Goal: Task Accomplishment & Management: Complete application form

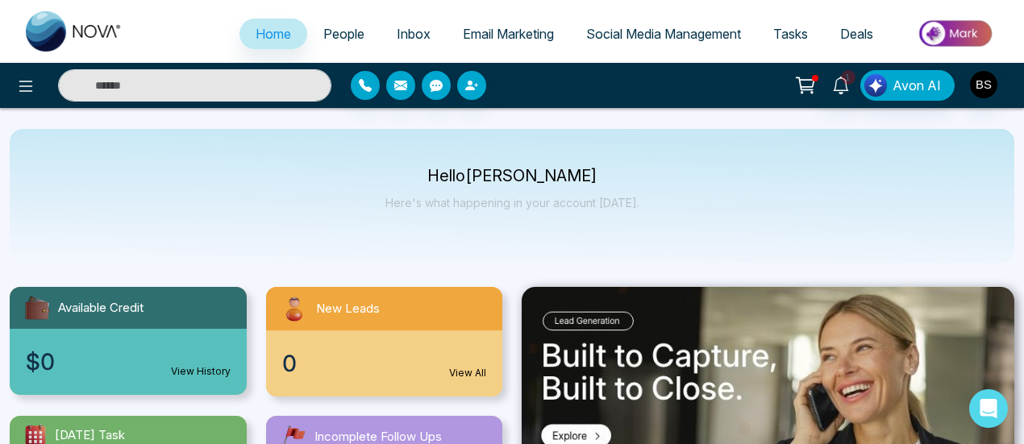
select select "*"
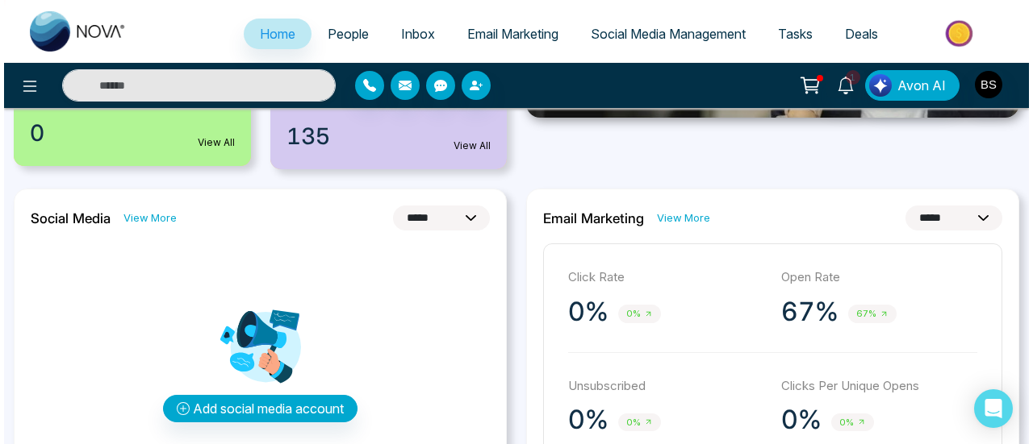
scroll to position [81, 0]
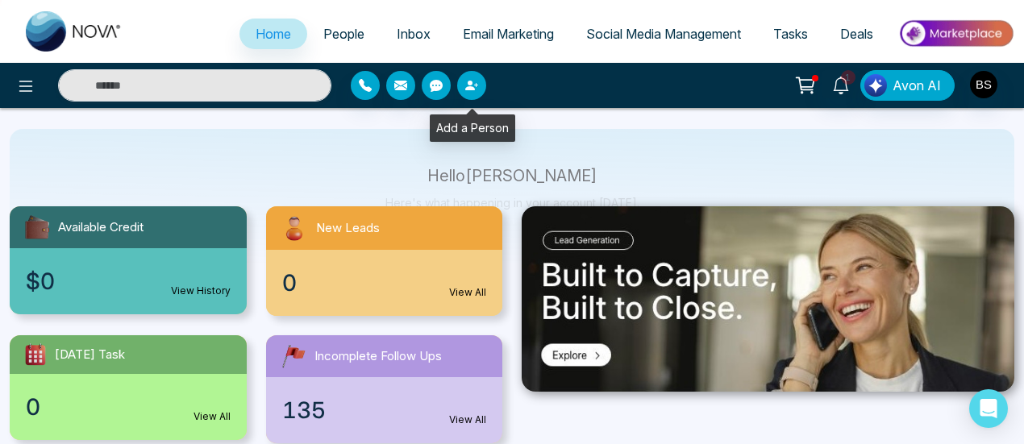
click at [474, 91] on icon "button" at bounding box center [471, 85] width 13 height 13
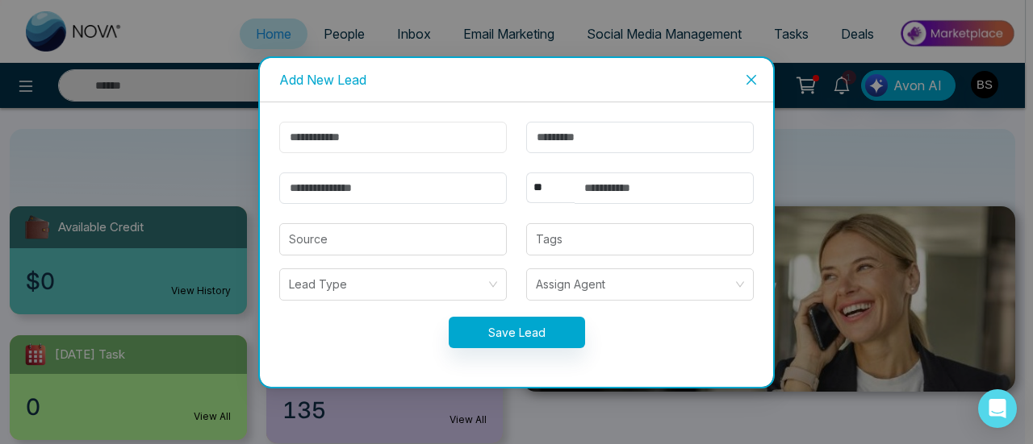
click at [376, 141] on input "text" at bounding box center [392, 137] width 227 height 31
type input "*********"
type input "******"
type input "**********"
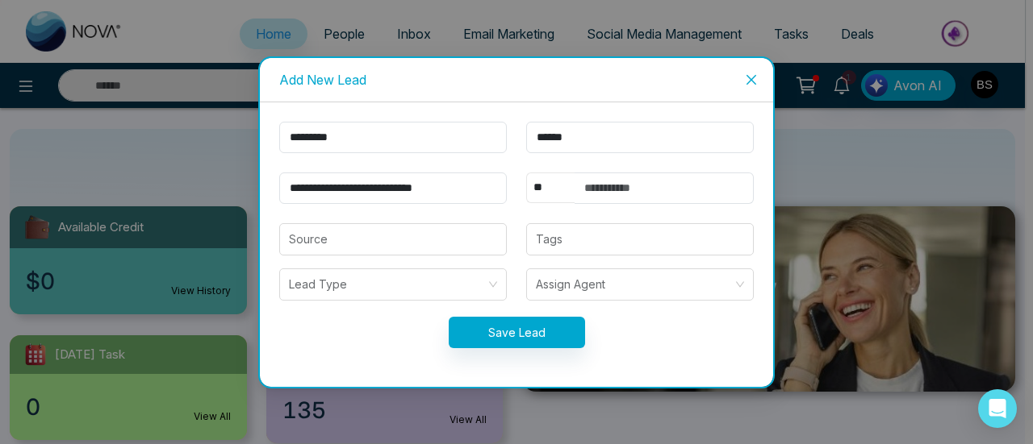
select select "***"
type input "**********"
drag, startPoint x: 396, startPoint y: 186, endPoint x: 589, endPoint y: 188, distance: 192.8
click at [589, 188] on form "**********" at bounding box center [516, 245] width 494 height 246
click at [549, 324] on button "Save Lead" at bounding box center [517, 332] width 136 height 31
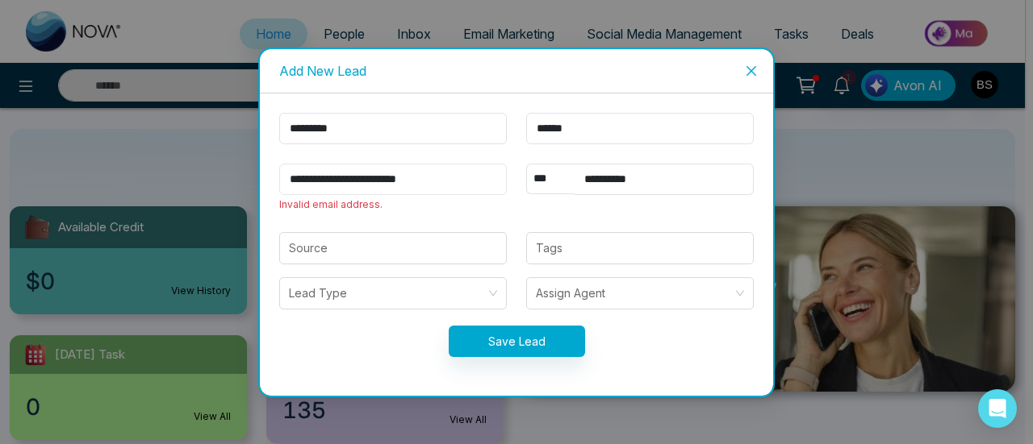
drag, startPoint x: 391, startPoint y: 182, endPoint x: 499, endPoint y: 186, distance: 107.4
click at [390, 184] on input "**********" at bounding box center [392, 179] width 227 height 31
click at [484, 186] on input "**********" at bounding box center [392, 179] width 227 height 31
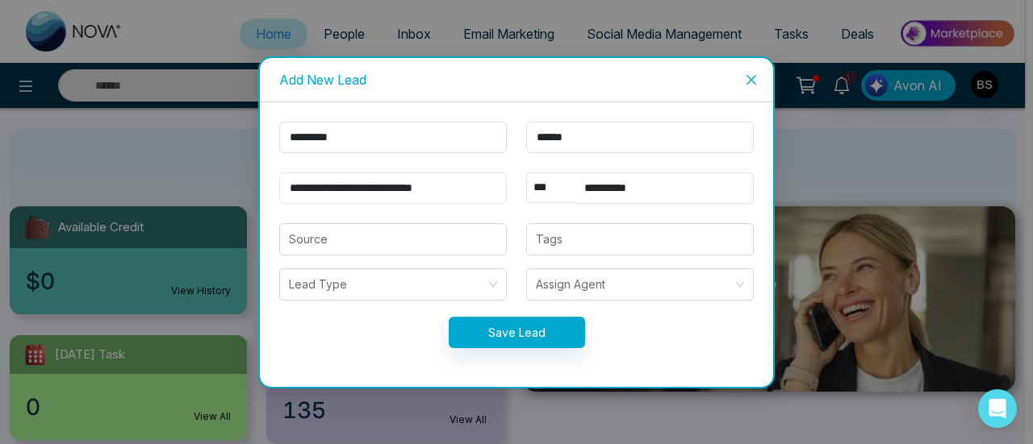
scroll to position [0, 1]
type input "**********"
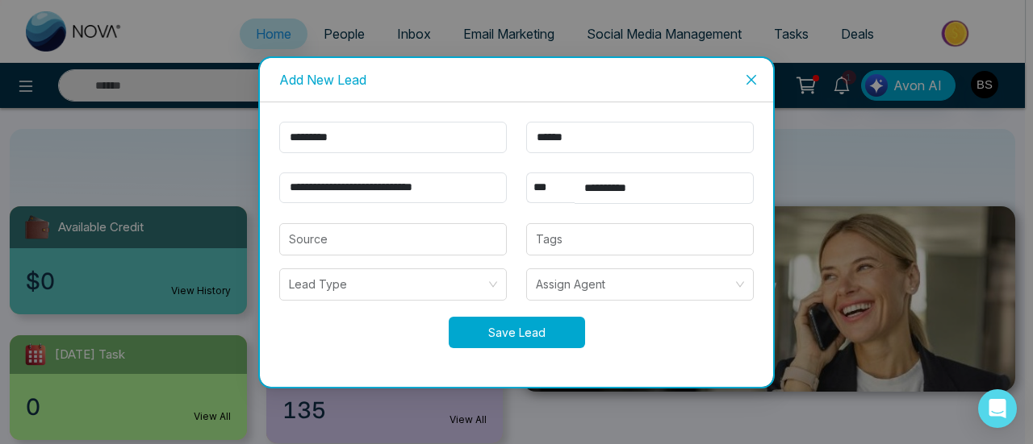
click at [521, 334] on button "Save Lead" at bounding box center [517, 332] width 136 height 31
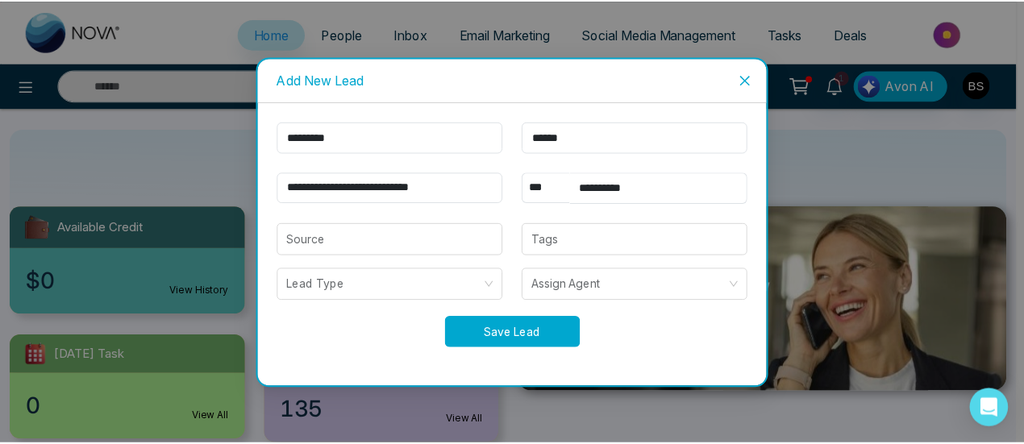
scroll to position [0, 0]
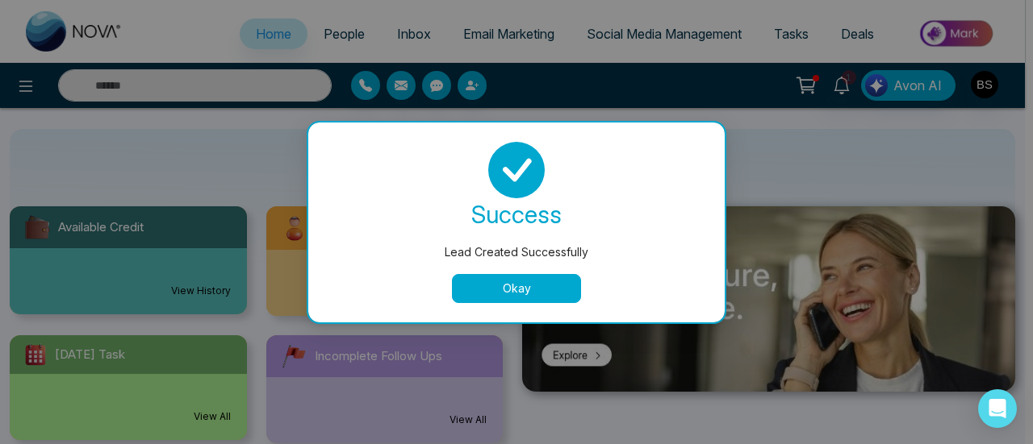
click at [518, 300] on button "Okay" at bounding box center [516, 288] width 129 height 29
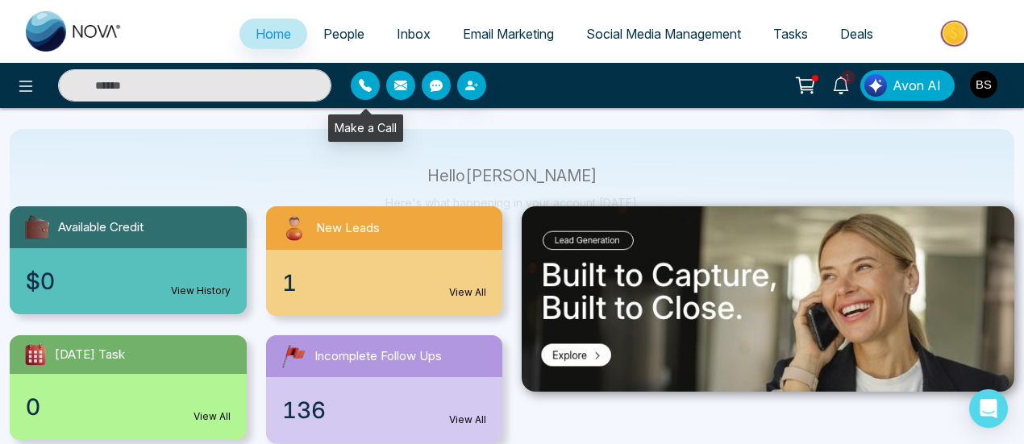
click at [368, 91] on icon "button" at bounding box center [365, 85] width 13 height 13
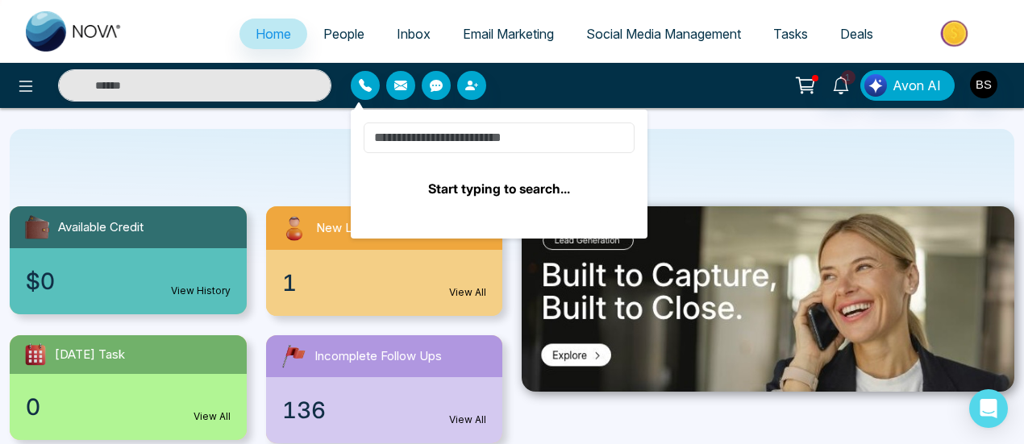
click at [469, 144] on input at bounding box center [499, 138] width 271 height 31
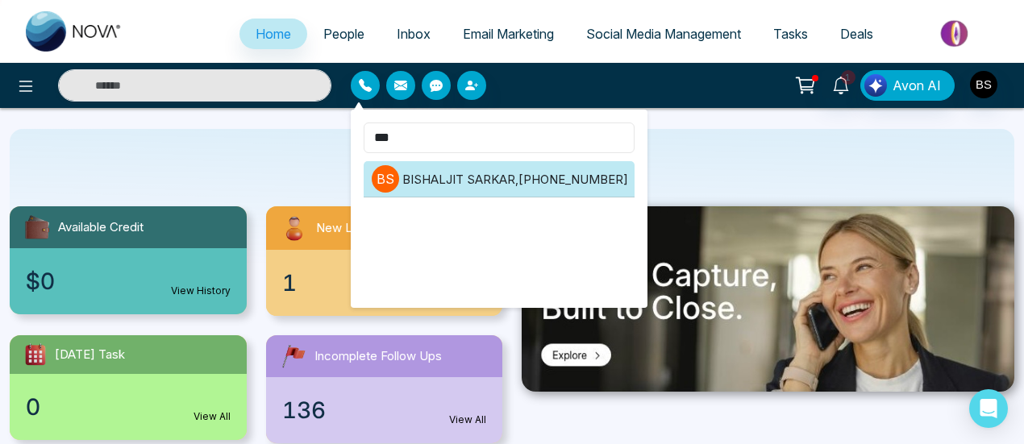
type input "***"
click at [495, 182] on li "B S [PERSON_NAME] , [PHONE_NUMBER]" at bounding box center [499, 179] width 271 height 36
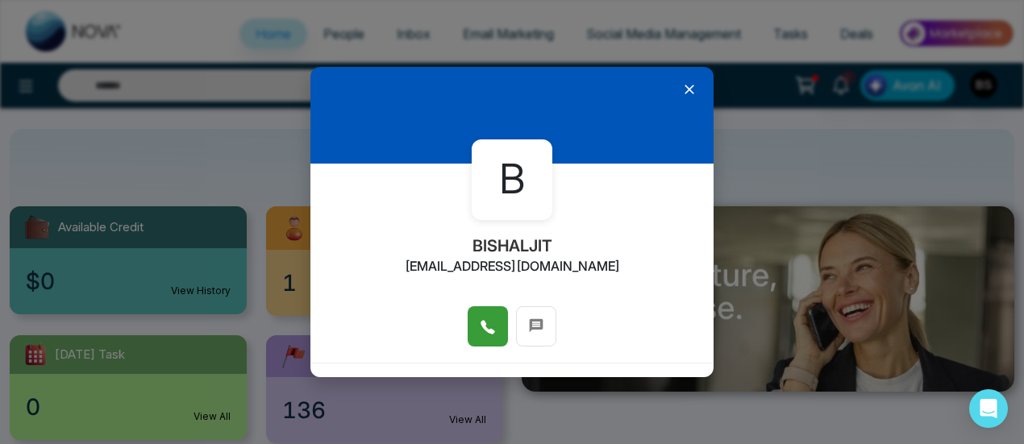
click at [487, 332] on icon at bounding box center [488, 328] width 14 height 14
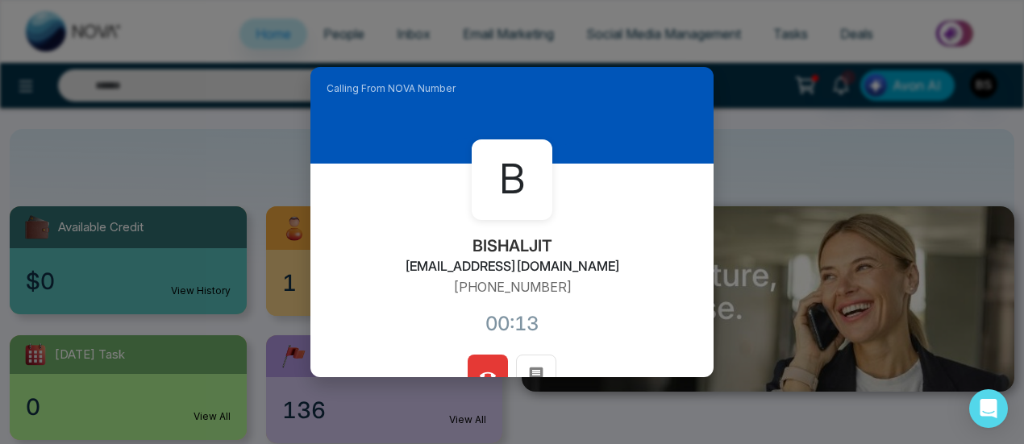
click at [482, 367] on span at bounding box center [488, 375] width 16 height 24
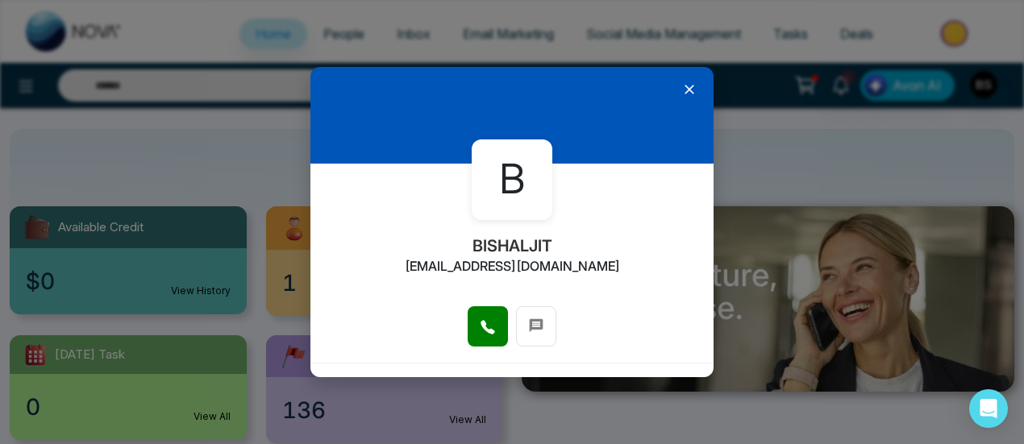
click at [685, 88] on icon at bounding box center [690, 90] width 10 height 10
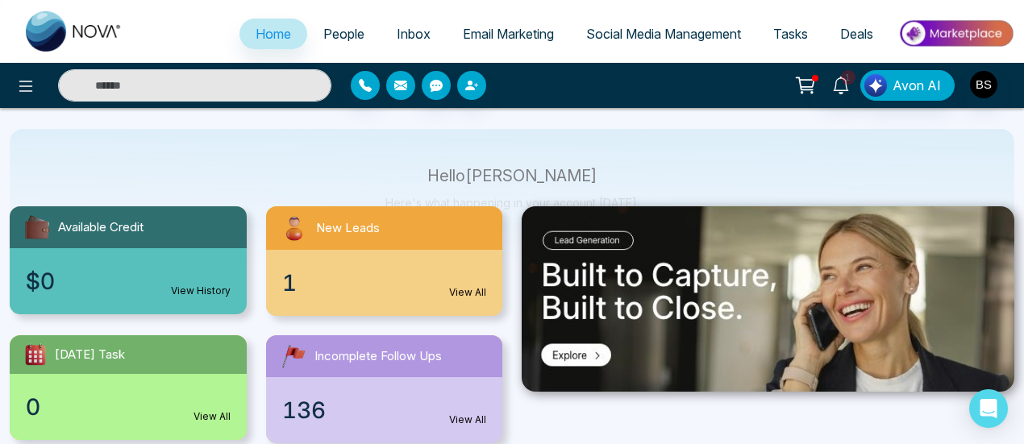
click at [407, 84] on icon "button" at bounding box center [400, 86] width 13 height 10
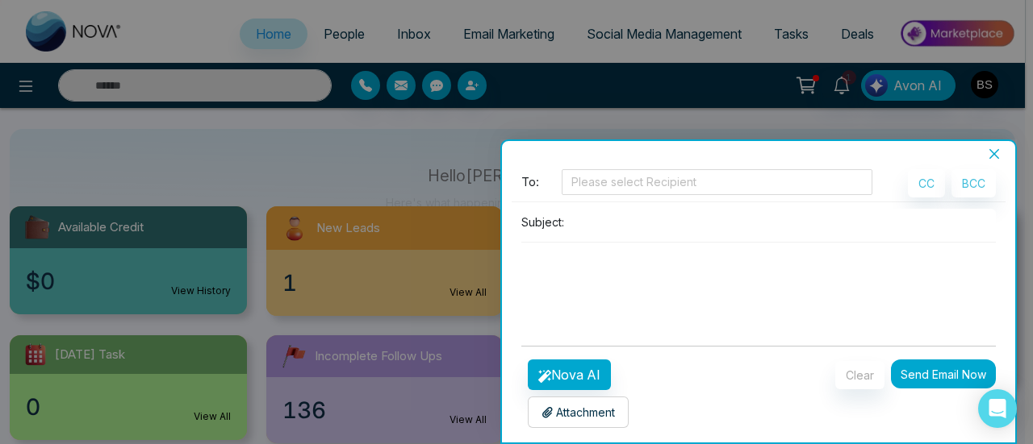
click at [997, 158] on icon "close" at bounding box center [994, 154] width 10 height 10
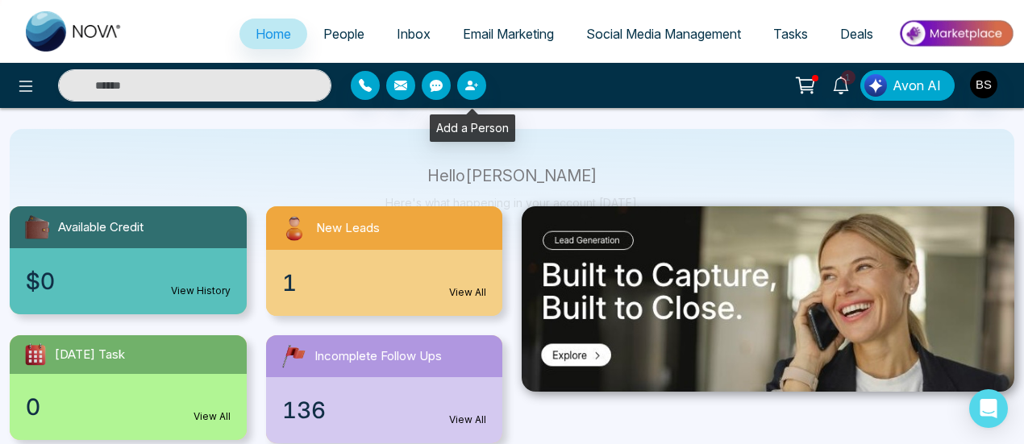
click at [446, 83] on button "button" at bounding box center [436, 85] width 29 height 29
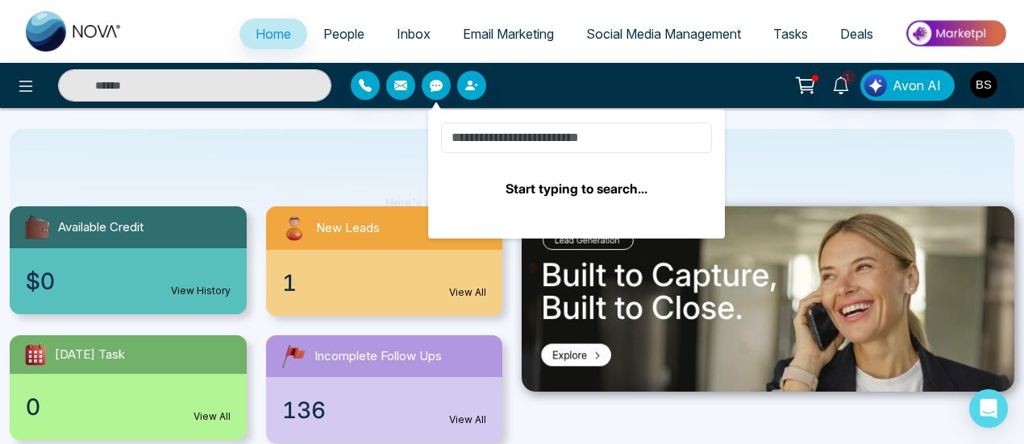
click at [506, 146] on input at bounding box center [576, 138] width 271 height 31
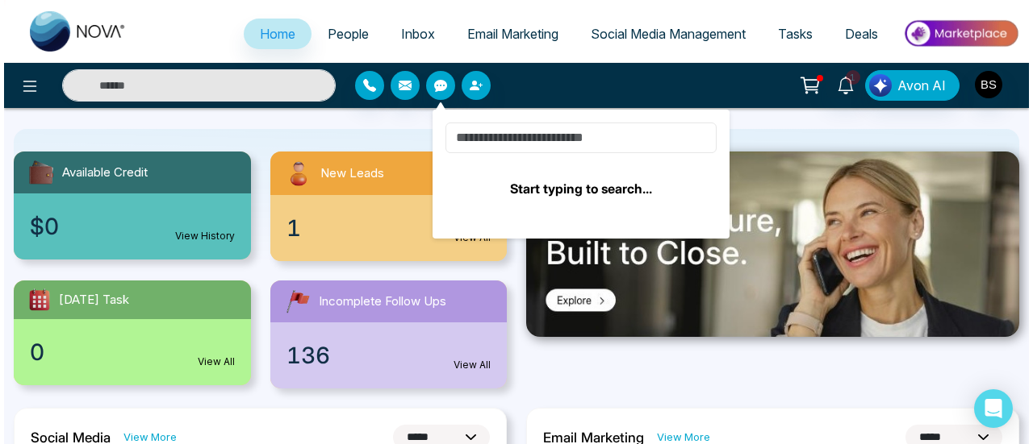
scroll to position [161, 0]
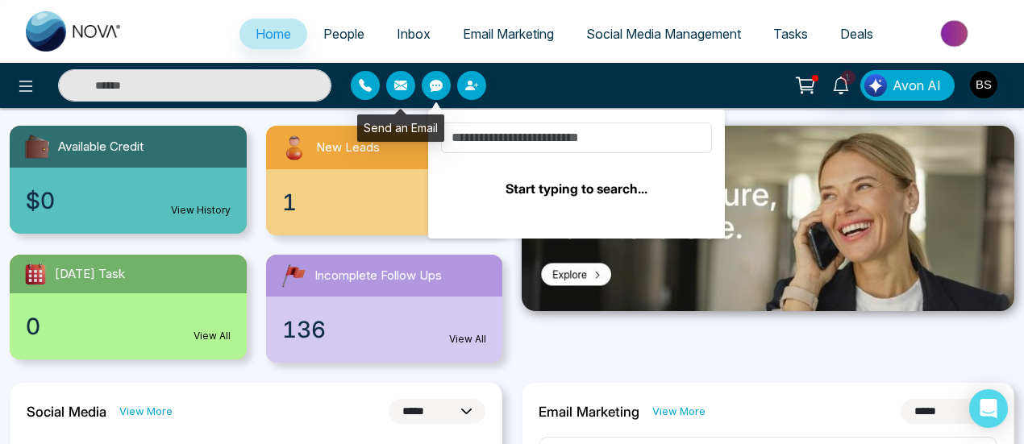
click at [407, 86] on button "button" at bounding box center [400, 85] width 29 height 29
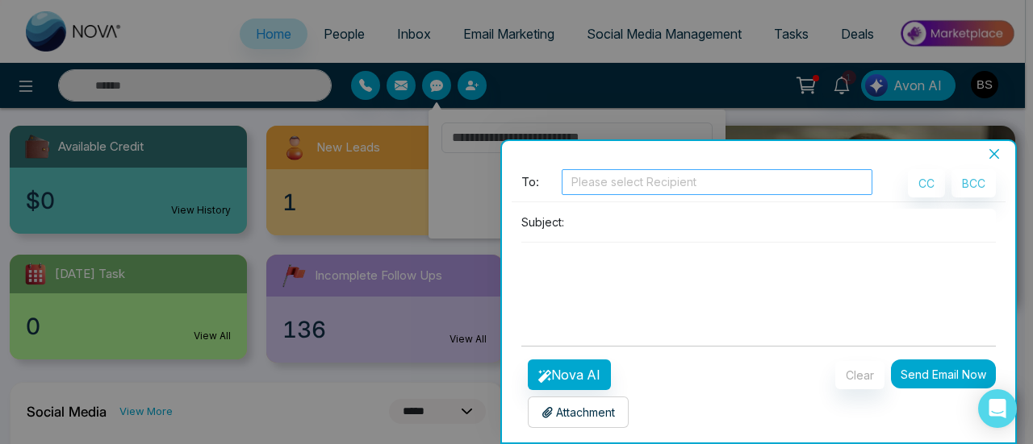
click at [620, 186] on div at bounding box center [716, 182] width 303 height 19
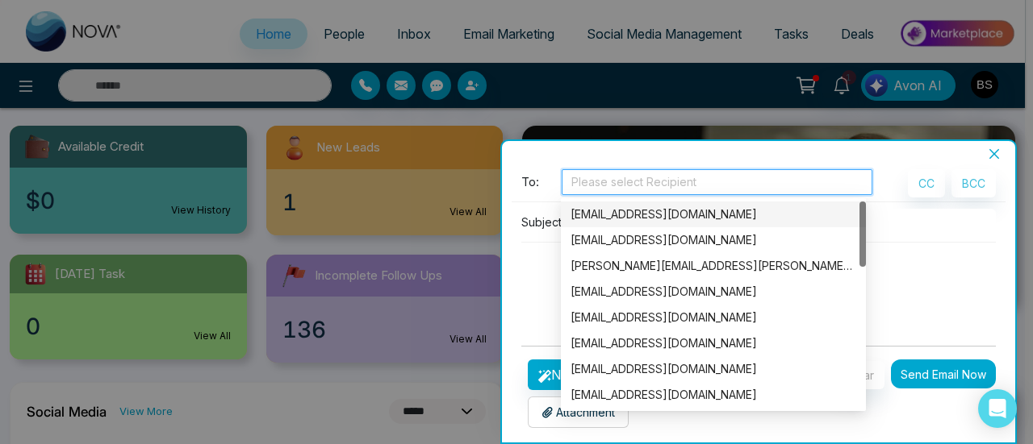
click at [637, 220] on div "[EMAIL_ADDRESS][DOMAIN_NAME]" at bounding box center [713, 215] width 286 height 18
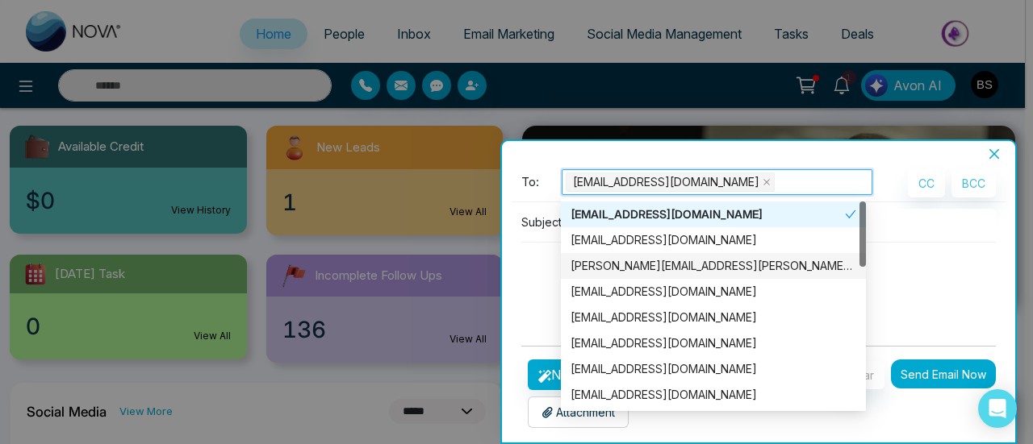
click at [622, 255] on div "[PERSON_NAME][EMAIL_ADDRESS][PERSON_NAME][DOMAIN_NAME]" at bounding box center [713, 266] width 305 height 26
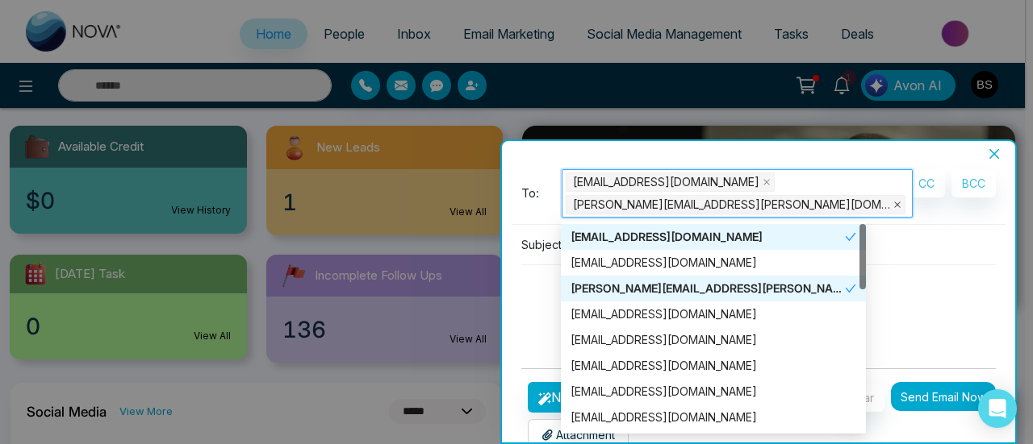
click at [893, 202] on icon "close" at bounding box center [897, 205] width 8 height 8
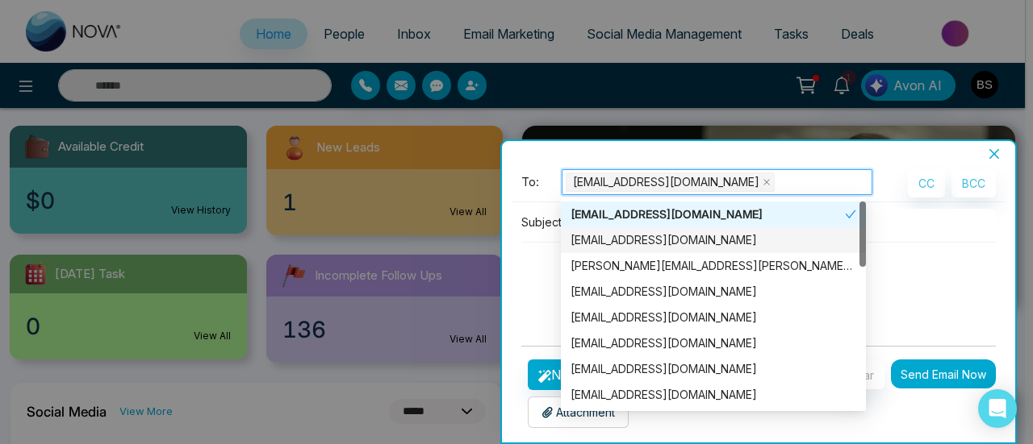
click at [910, 242] on div at bounding box center [758, 242] width 474 height 1
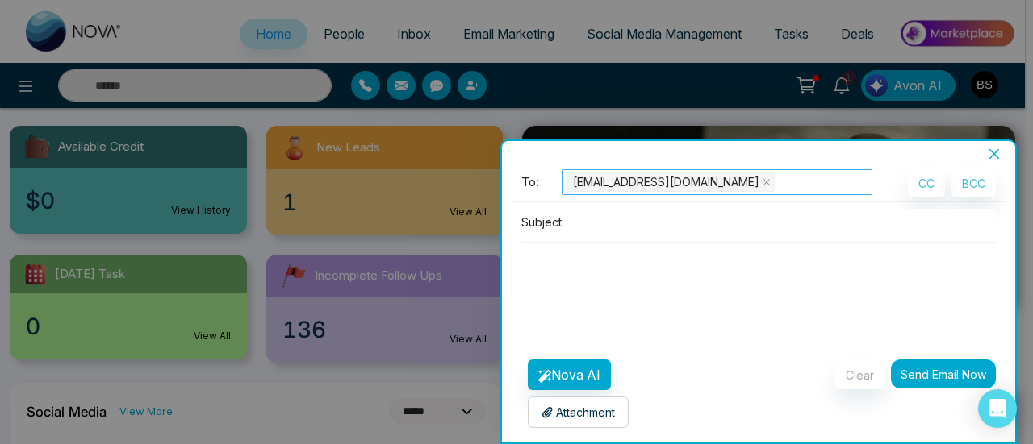
click at [671, 272] on textarea at bounding box center [758, 281] width 474 height 77
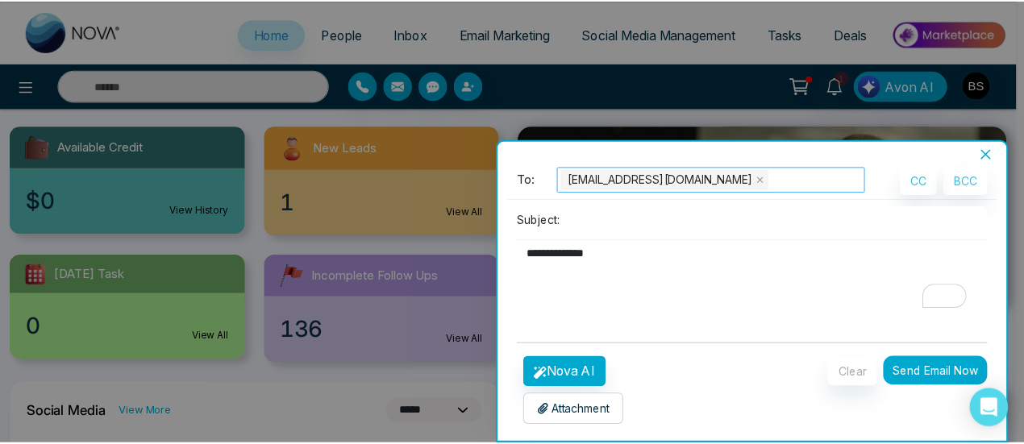
scroll to position [2, 0]
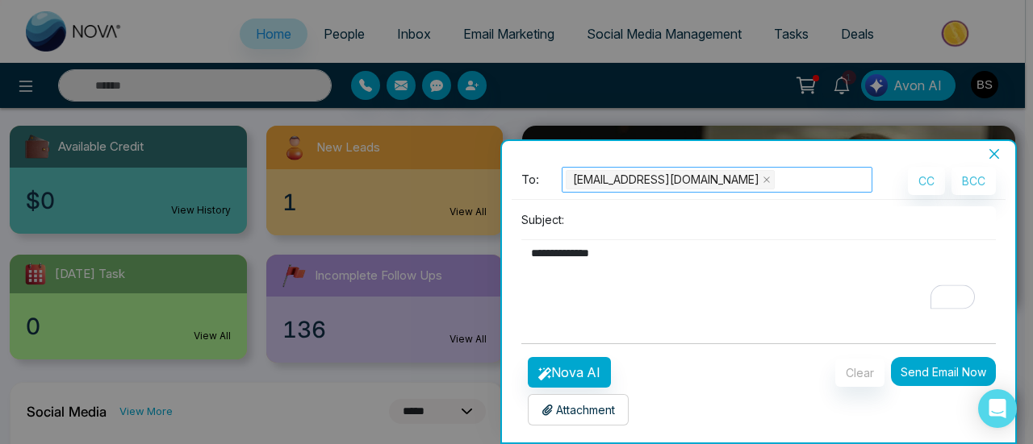
type textarea "**********"
click at [962, 370] on button "Send Email Now" at bounding box center [943, 371] width 105 height 29
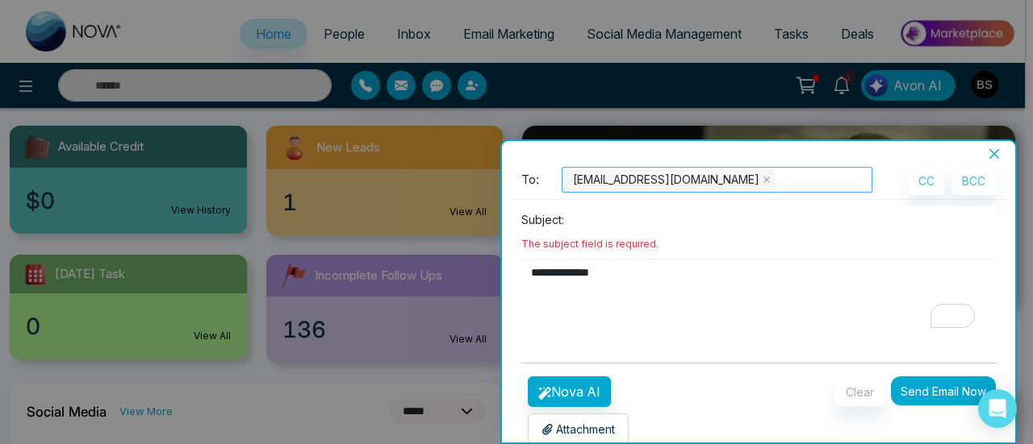
click at [996, 161] on icon "close" at bounding box center [993, 154] width 13 height 13
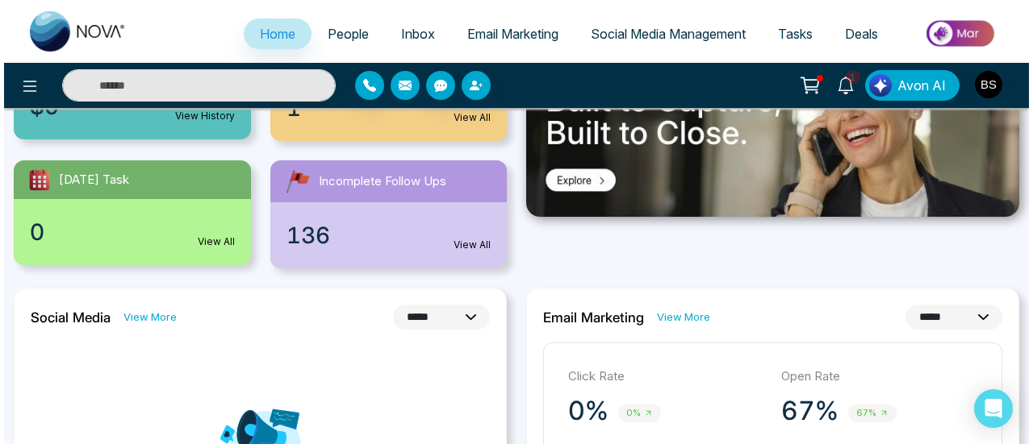
scroll to position [161, 0]
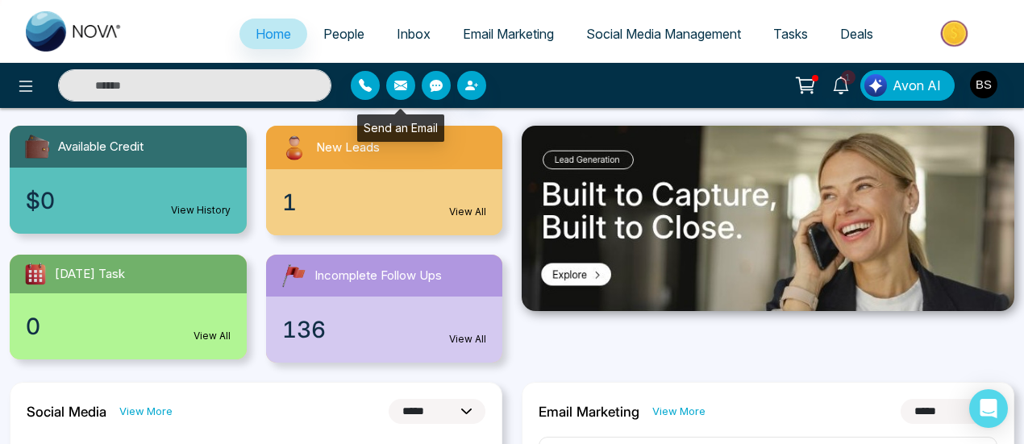
click at [407, 85] on icon "button" at bounding box center [400, 86] width 13 height 10
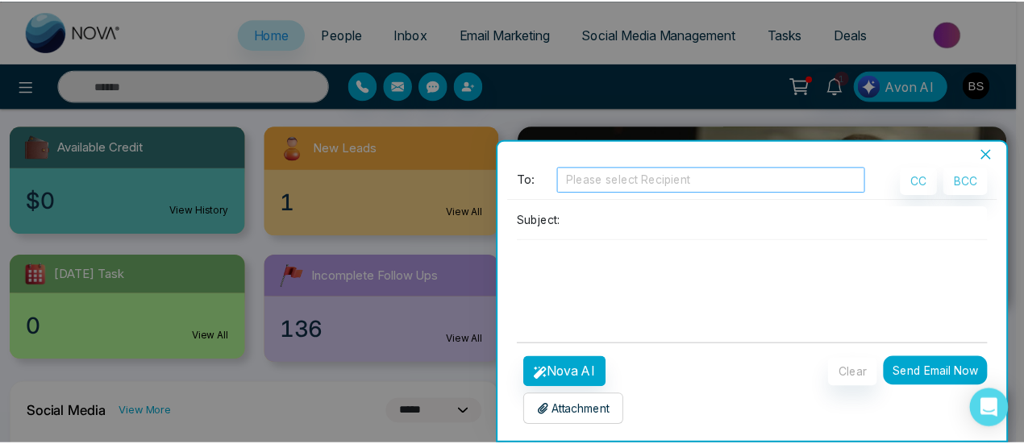
scroll to position [80, 0]
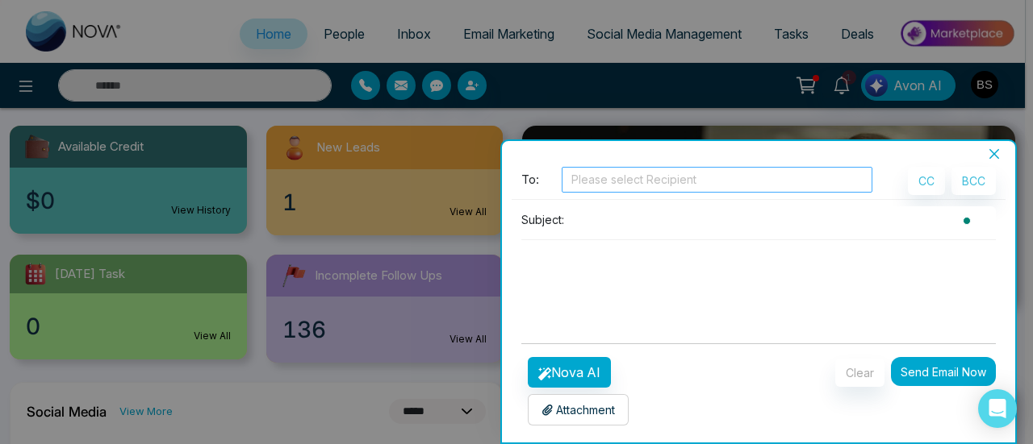
click at [589, 176] on div at bounding box center [716, 179] width 303 height 19
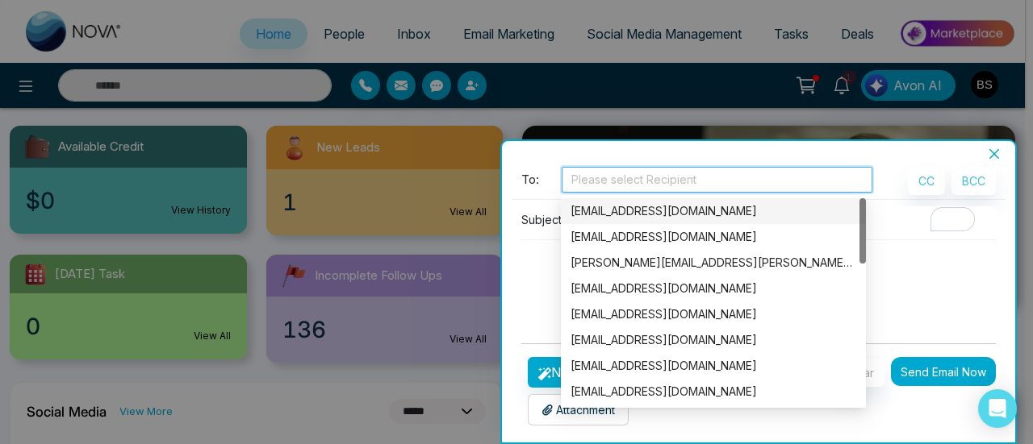
click at [609, 207] on div "[EMAIL_ADDRESS][DOMAIN_NAME]" at bounding box center [713, 211] width 286 height 18
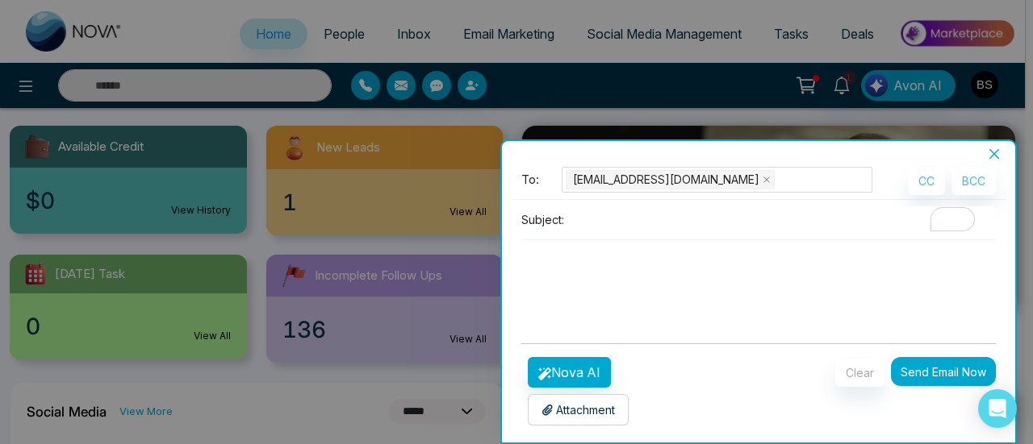
click at [917, 290] on textarea "To enrich screen reader interactions, please activate Accessibility in Grammarl…" at bounding box center [754, 278] width 466 height 77
click at [991, 154] on icon "close" at bounding box center [993, 154] width 13 height 13
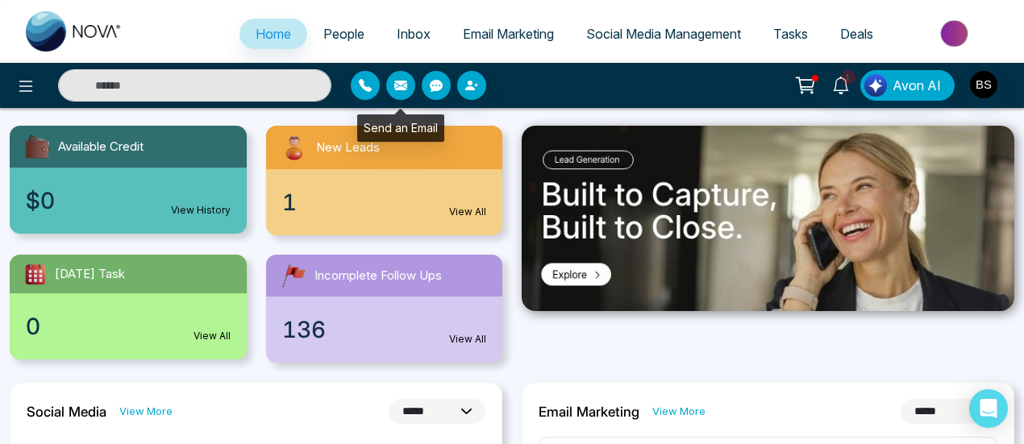
click at [392, 94] on button "button" at bounding box center [400, 85] width 29 height 29
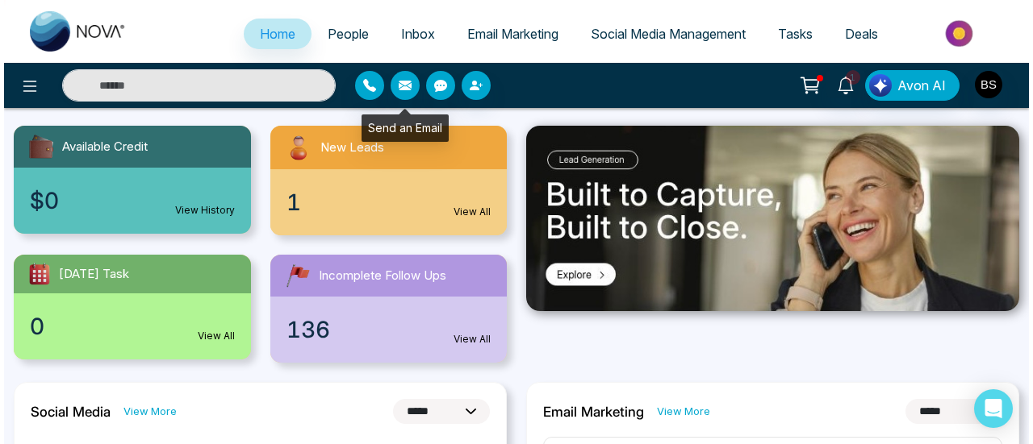
scroll to position [157, 0]
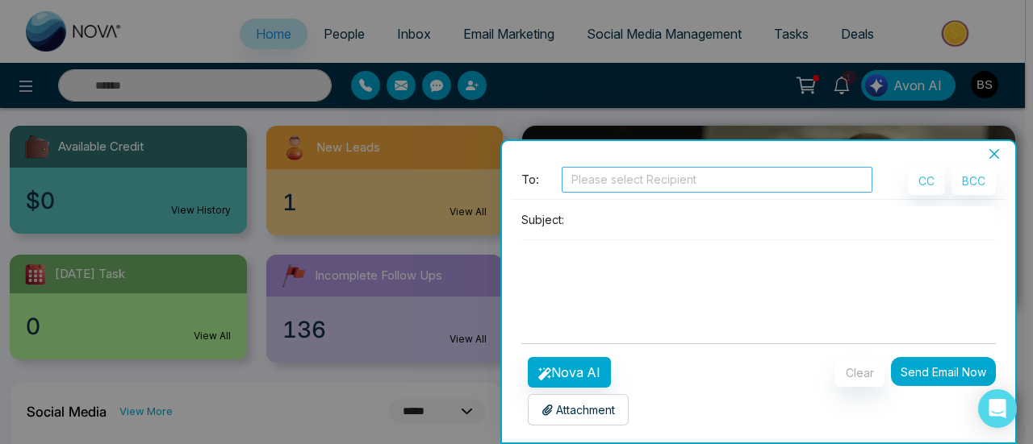
click at [685, 169] on div "Please select Recipient" at bounding box center [716, 180] width 311 height 26
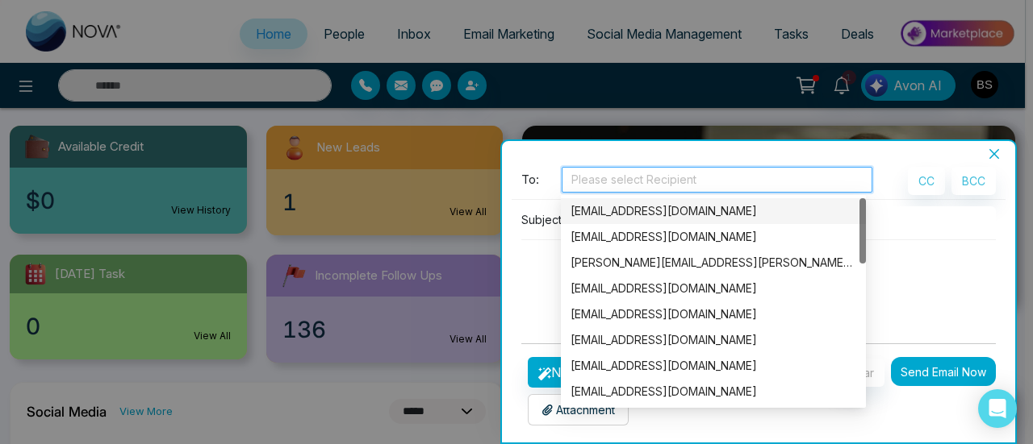
click at [675, 211] on div "[EMAIL_ADDRESS][DOMAIN_NAME]" at bounding box center [713, 211] width 286 height 18
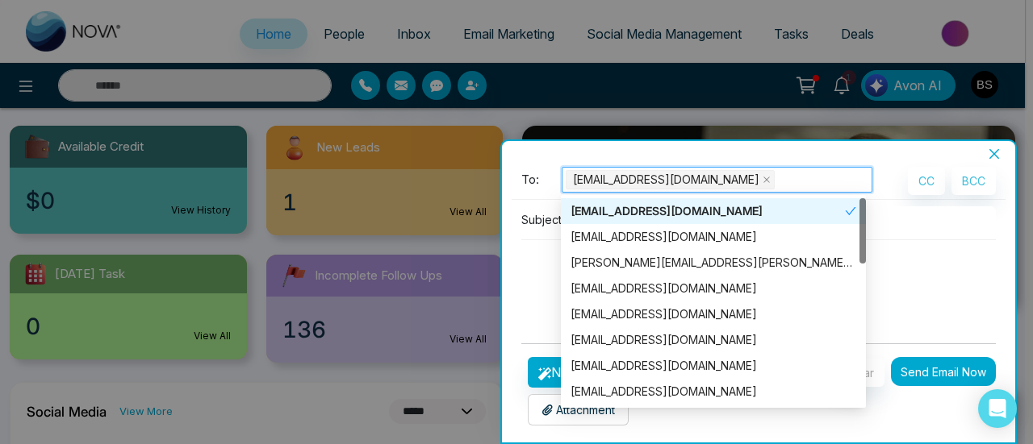
click at [853, 210] on icon "check" at bounding box center [850, 211] width 11 height 11
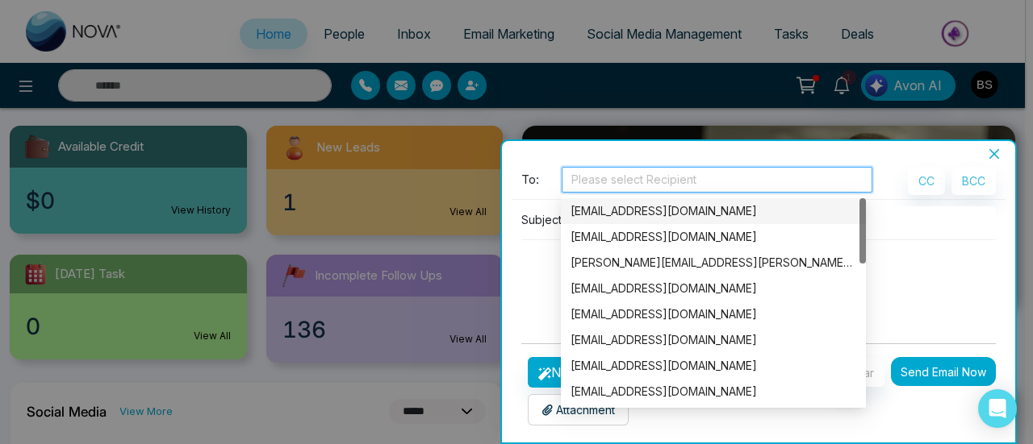
click at [831, 207] on div "[EMAIL_ADDRESS][DOMAIN_NAME]" at bounding box center [713, 211] width 286 height 18
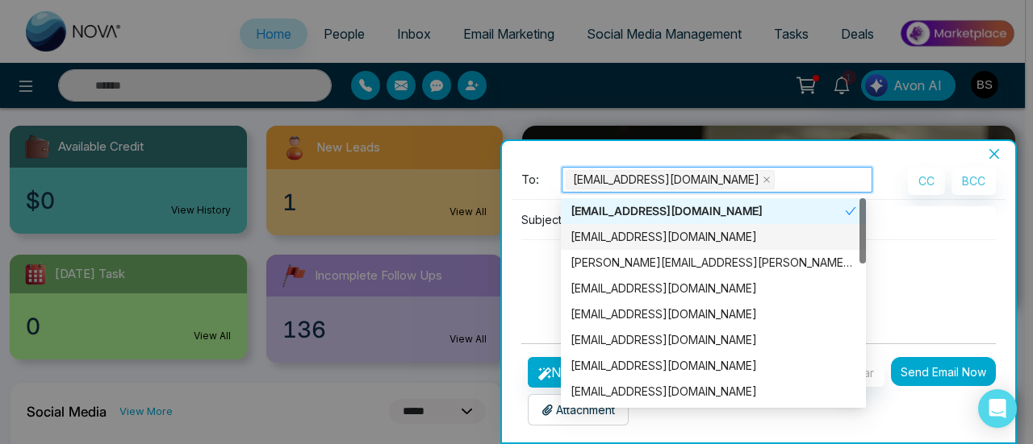
click at [924, 273] on textarea "To enrich screen reader interactions, please activate Accessibility in Grammarl…" at bounding box center [754, 278] width 466 height 77
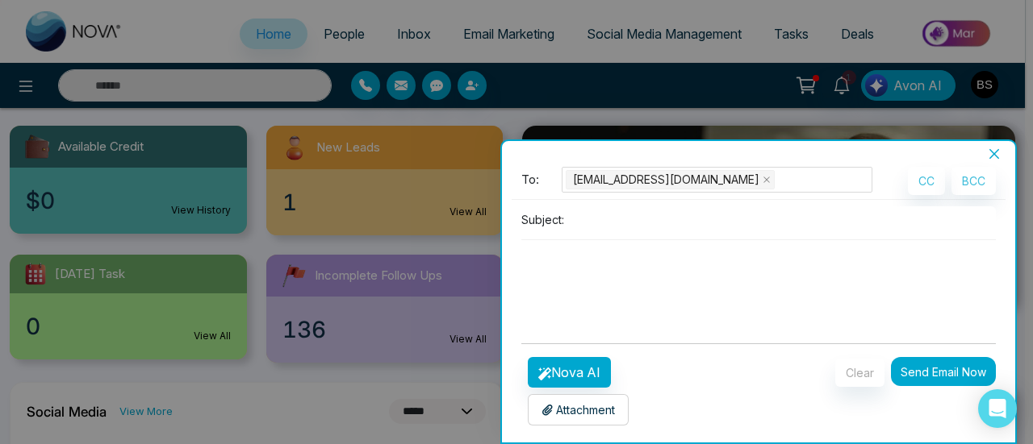
click at [624, 220] on input at bounding box center [782, 220] width 425 height 27
type input "****"
click at [679, 296] on textarea "To enrich screen reader interactions, please activate Accessibility in Grammarl…" at bounding box center [754, 278] width 466 height 77
type textarea "*****"
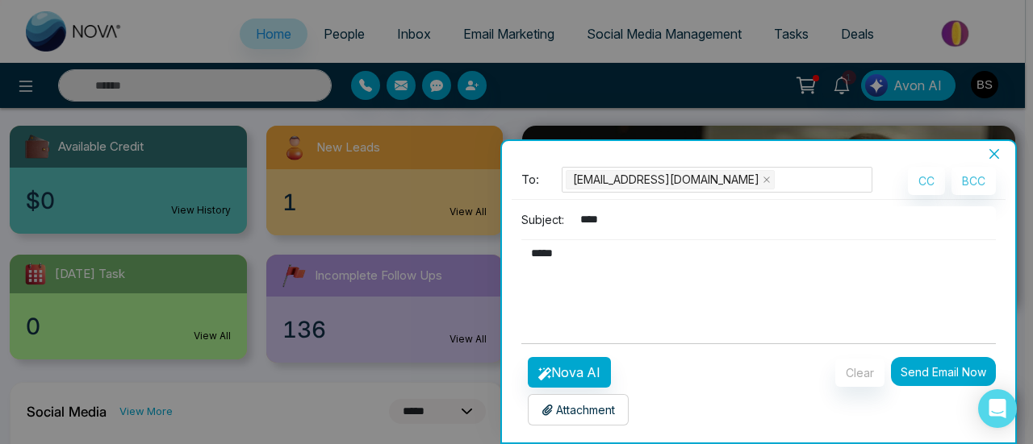
type textarea "******"
click at [587, 370] on button "Nova AI" at bounding box center [569, 372] width 83 height 31
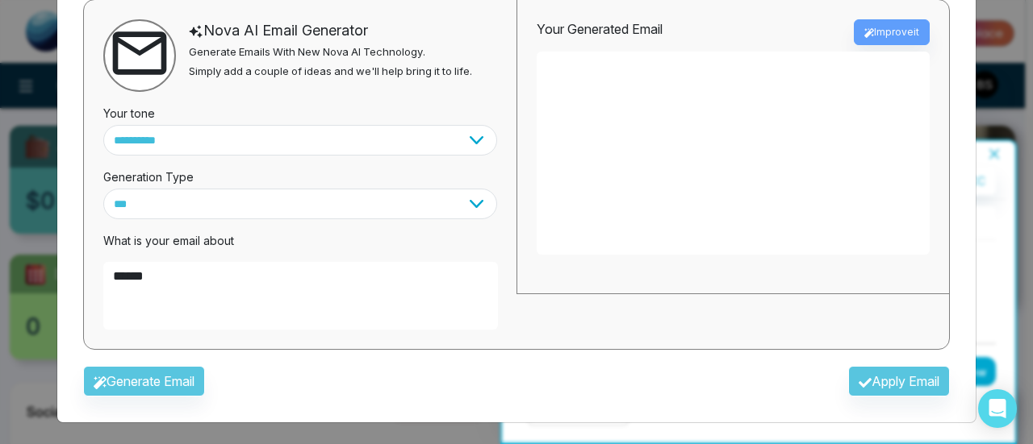
scroll to position [0, 0]
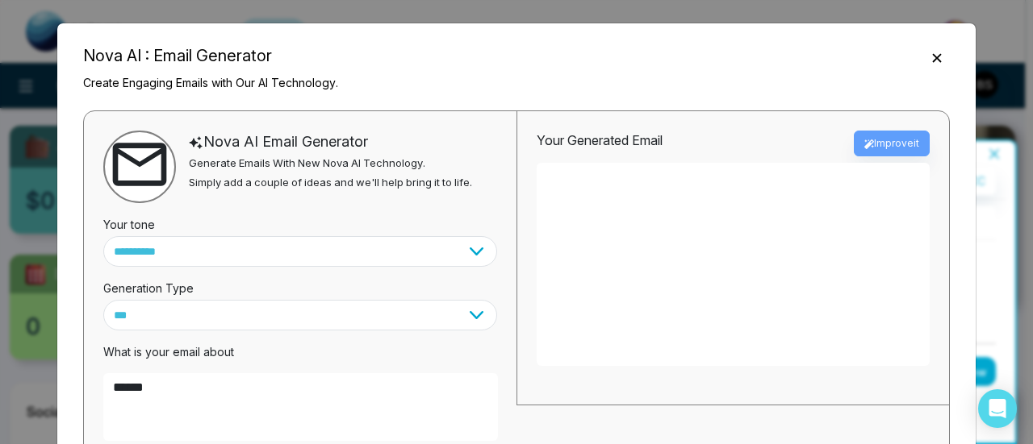
click at [928, 61] on icon "Close" at bounding box center [936, 58] width 16 height 16
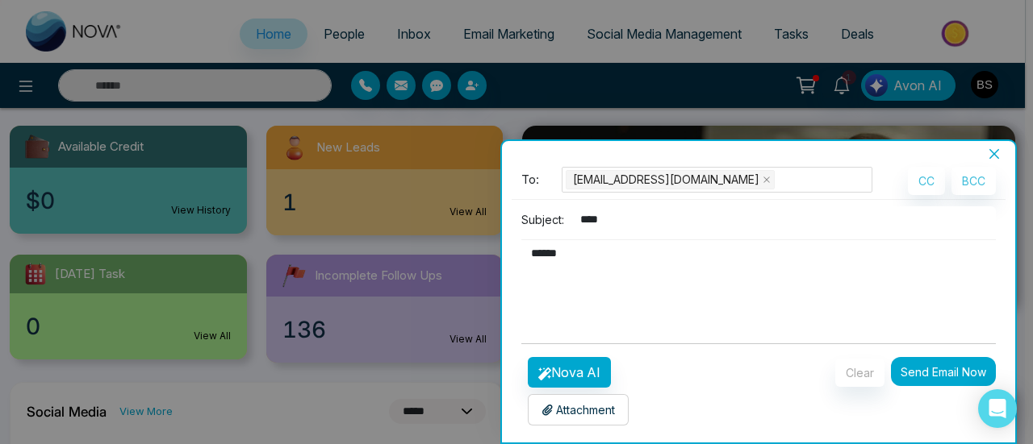
click at [600, 404] on p "Attachment" at bounding box center [577, 410] width 73 height 17
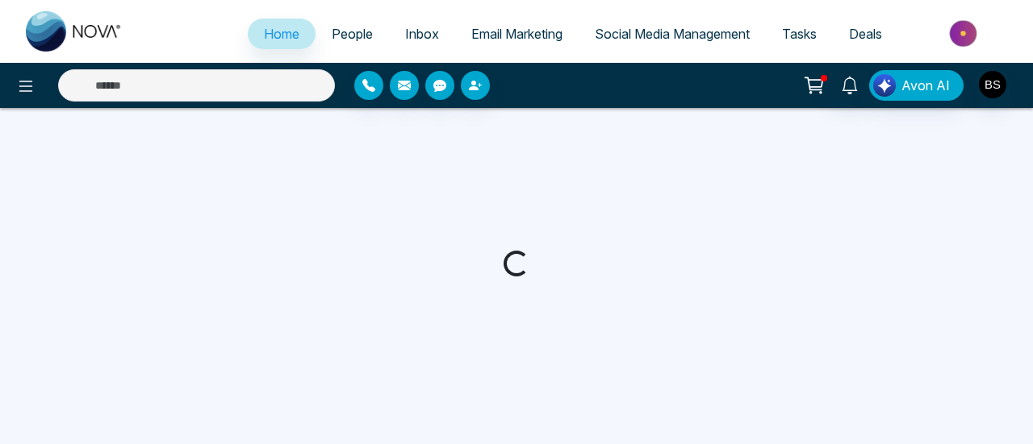
select select "*"
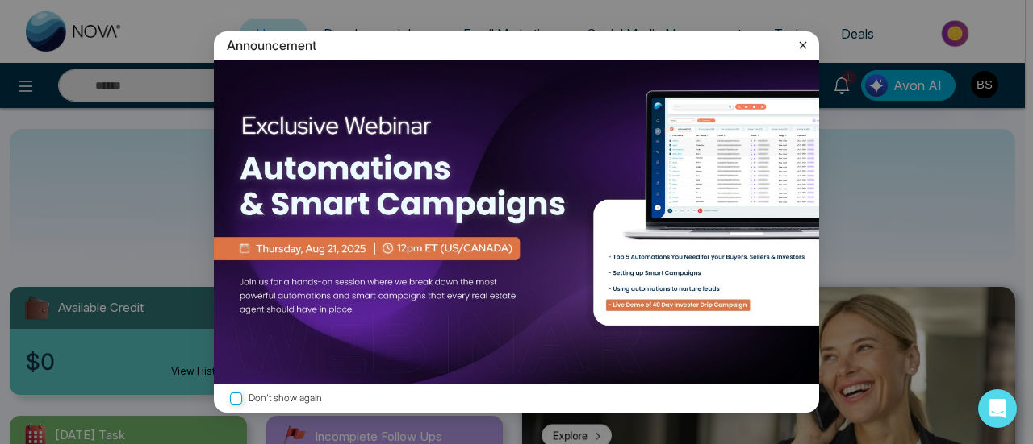
click at [799, 48] on icon at bounding box center [803, 45] width 16 height 16
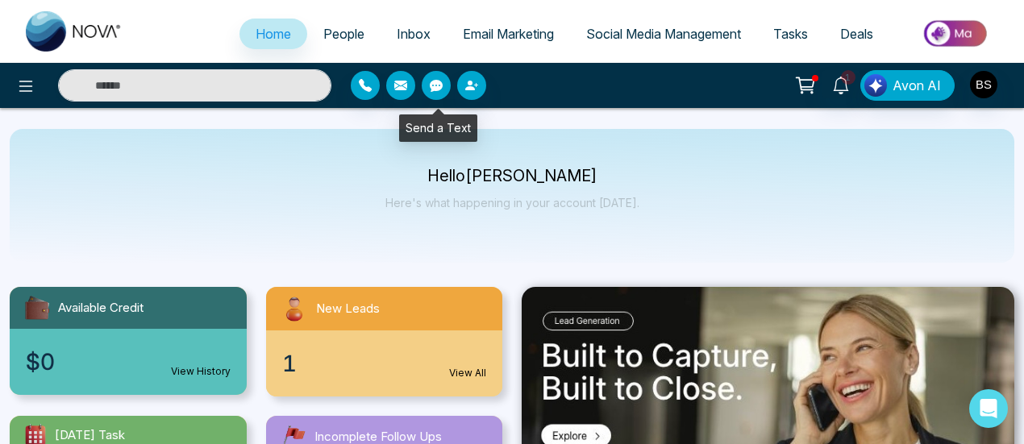
click at [433, 82] on icon "button" at bounding box center [436, 86] width 13 height 12
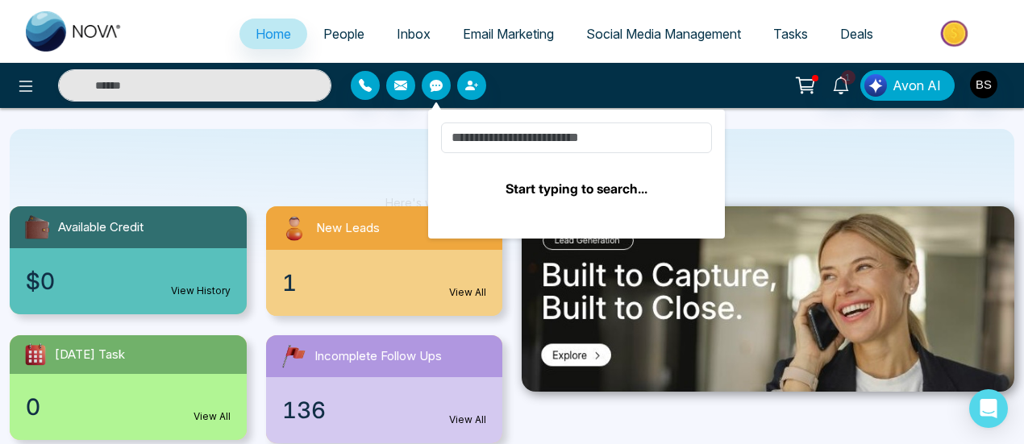
scroll to position [81, 0]
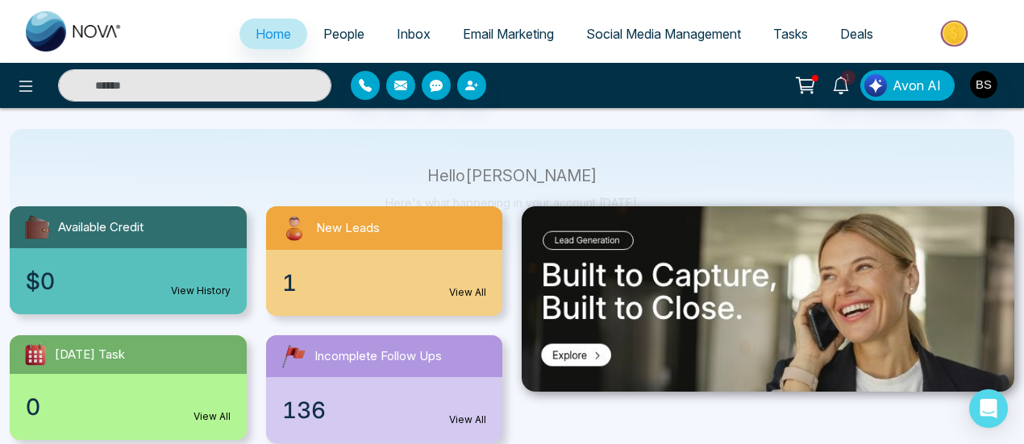
click at [821, 140] on div "Hello Bishaljit Sarkar Here's what happening in your account today." at bounding box center [512, 196] width 1005 height 134
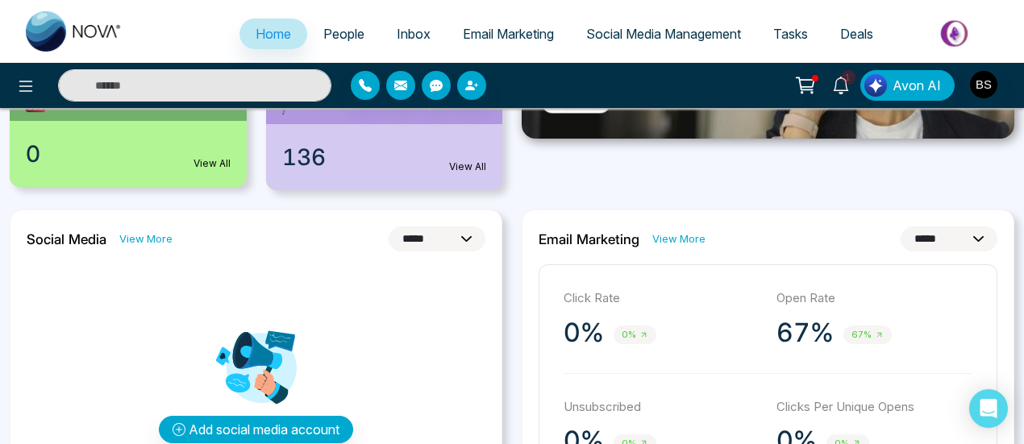
scroll to position [403, 0]
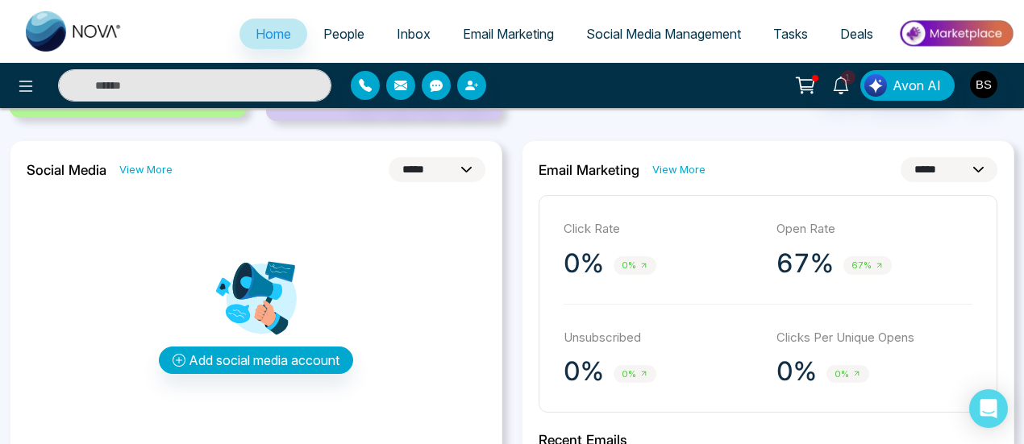
click at [334, 32] on span "People" at bounding box center [343, 34] width 41 height 16
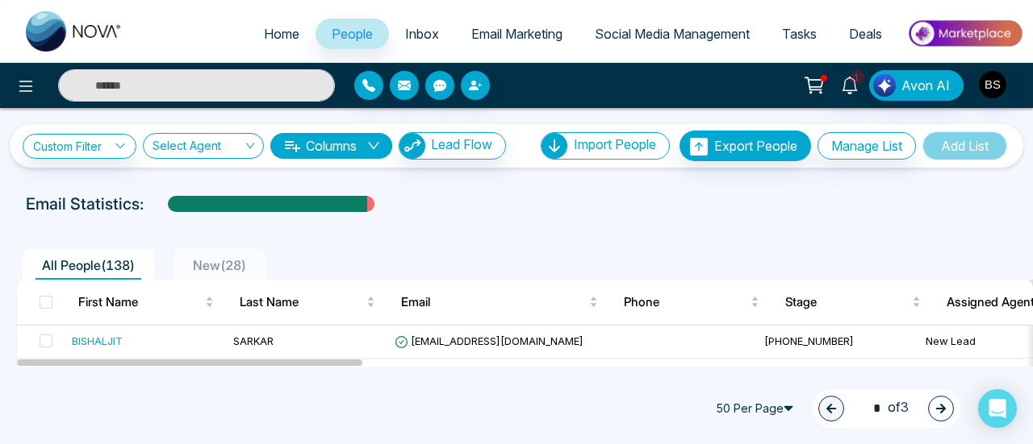
click at [260, 43] on link "Home" at bounding box center [282, 34] width 68 height 31
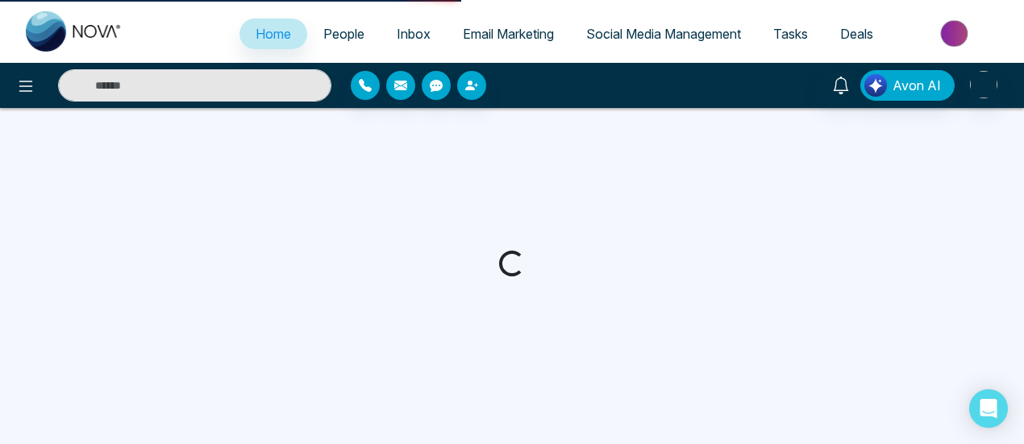
select select "*"
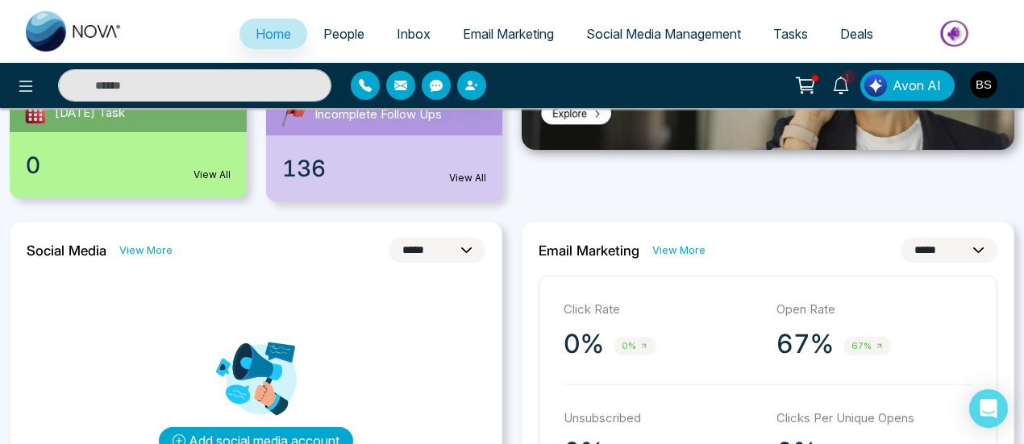
scroll to position [333, 0]
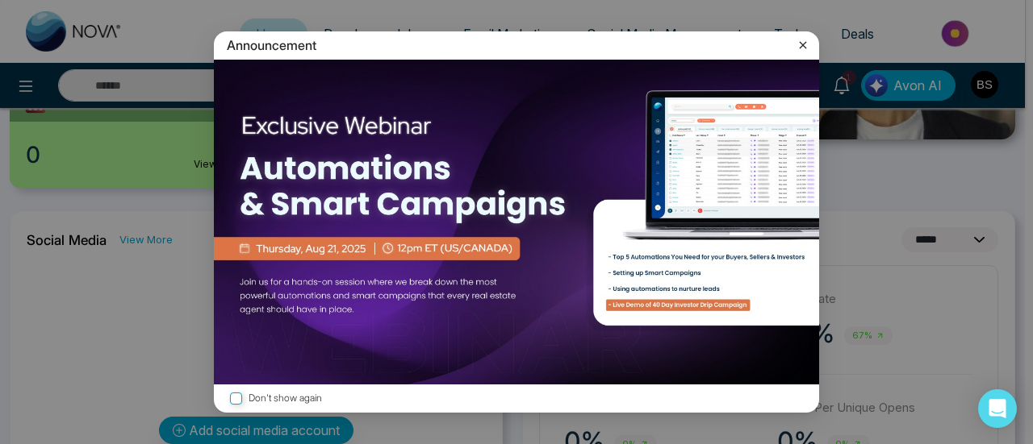
click at [800, 44] on icon at bounding box center [803, 45] width 16 height 16
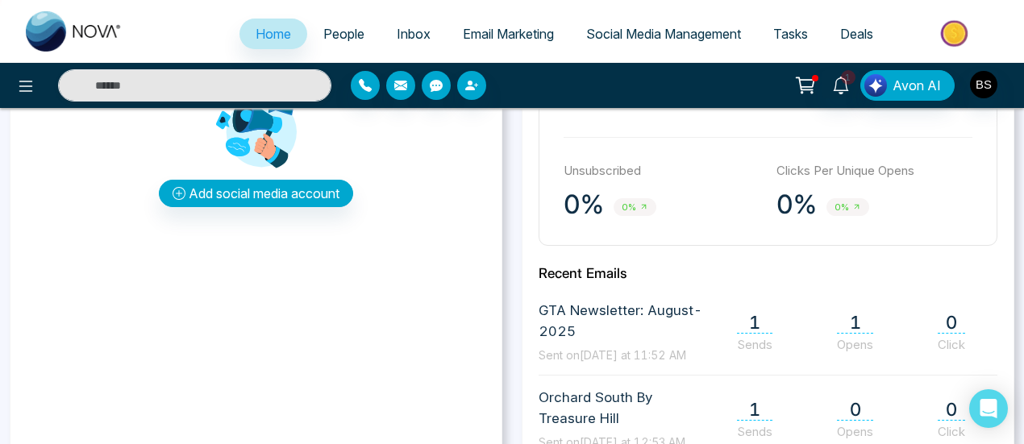
scroll to position [371, 0]
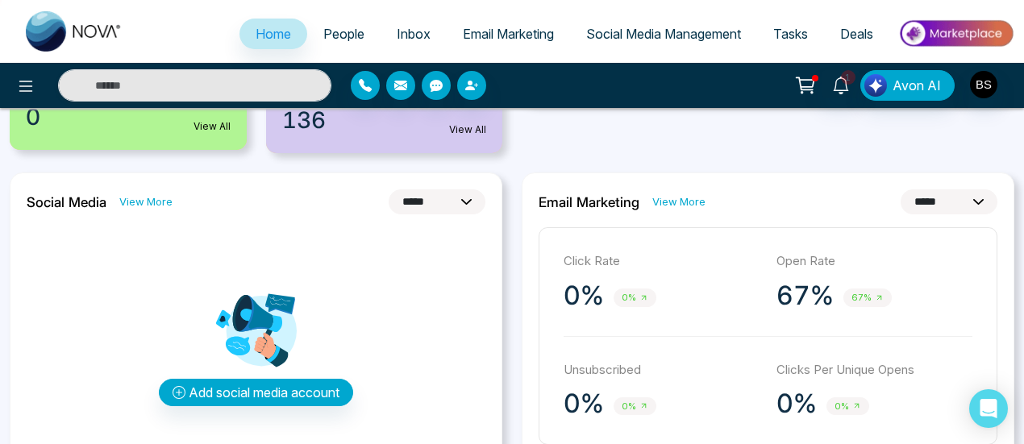
click at [684, 206] on link "View More" at bounding box center [679, 201] width 53 height 15
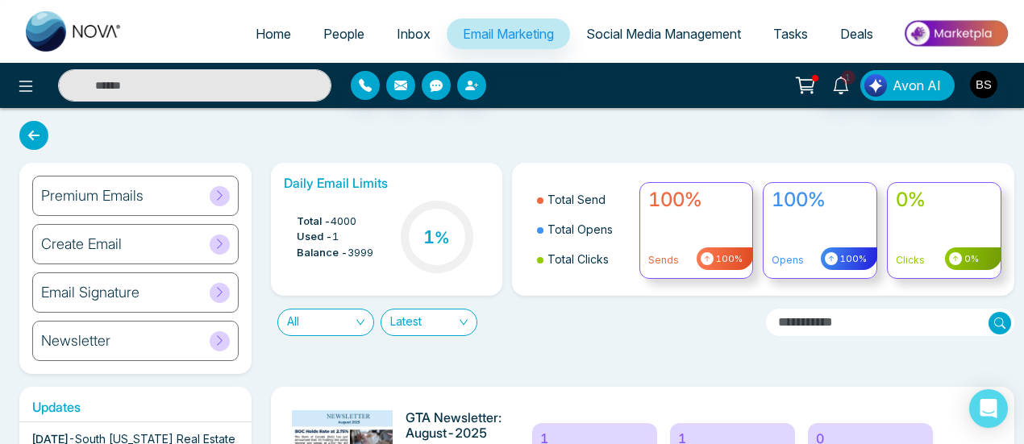
click at [269, 40] on span "Home" at bounding box center [273, 34] width 35 height 16
select select "*"
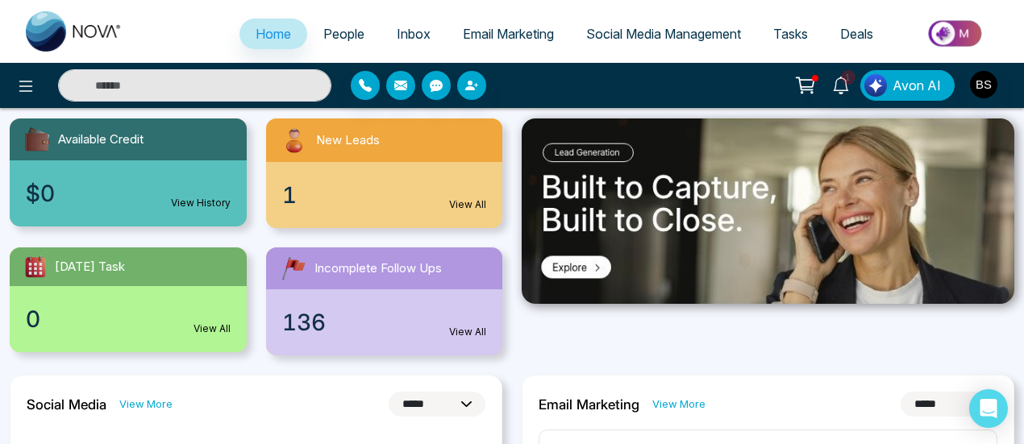
scroll to position [242, 0]
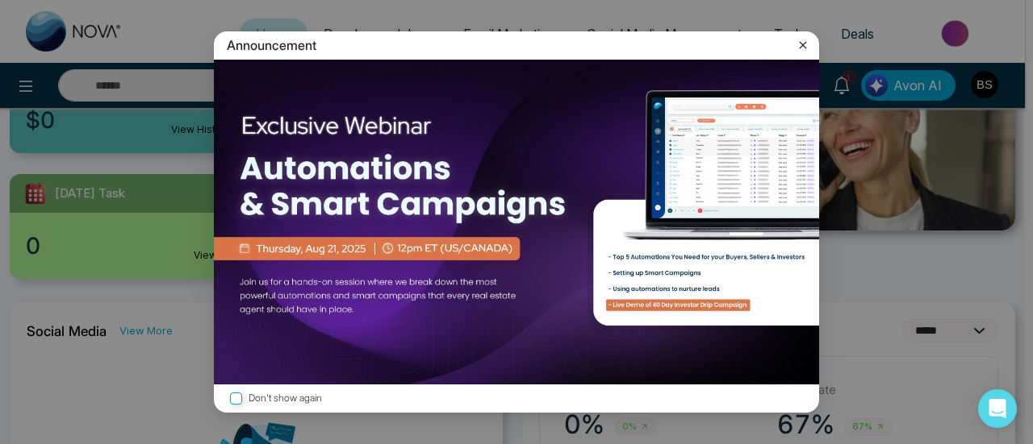
click at [800, 41] on icon at bounding box center [803, 45] width 16 height 16
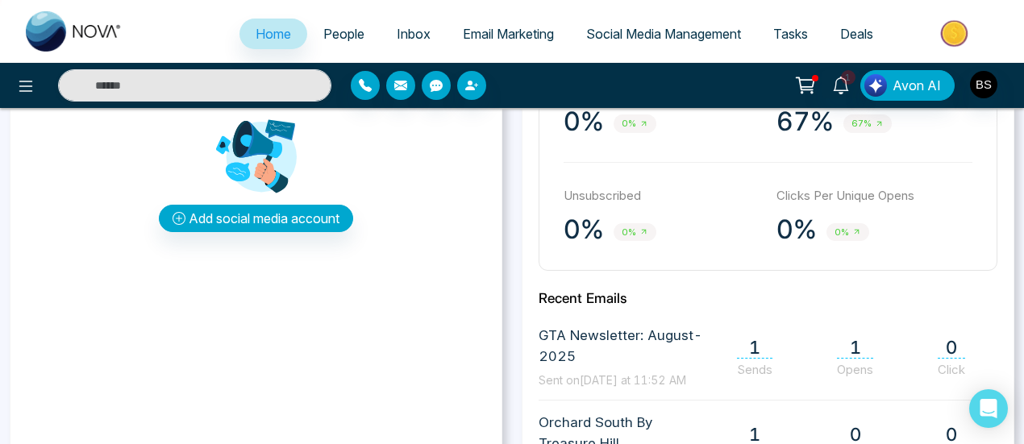
scroll to position [415, 0]
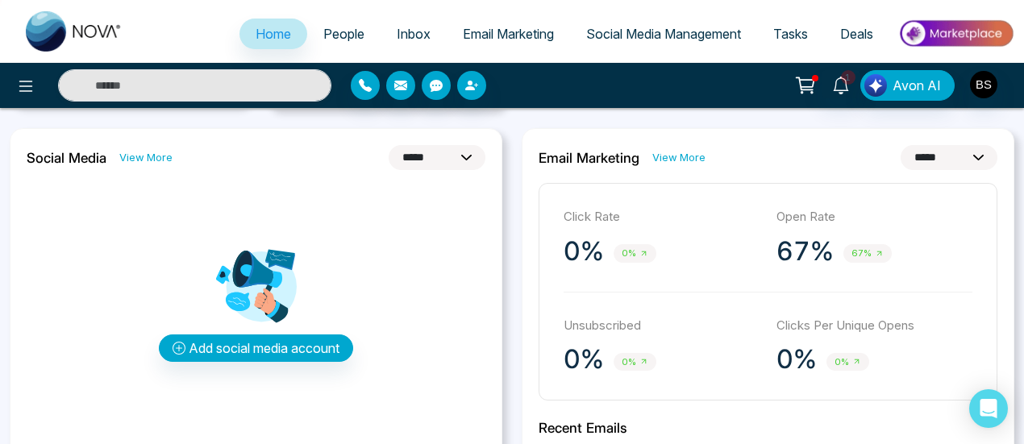
click at [330, 24] on link "People" at bounding box center [343, 34] width 73 height 31
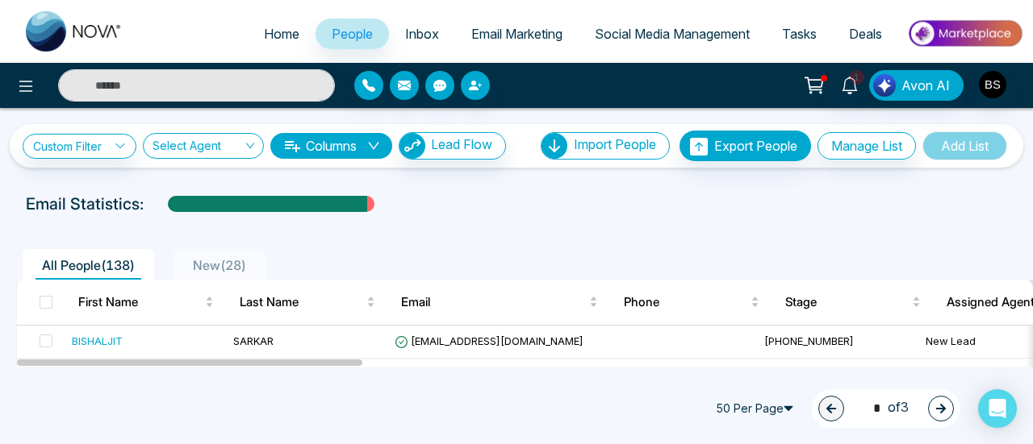
click at [413, 24] on link "Inbox" at bounding box center [422, 34] width 66 height 31
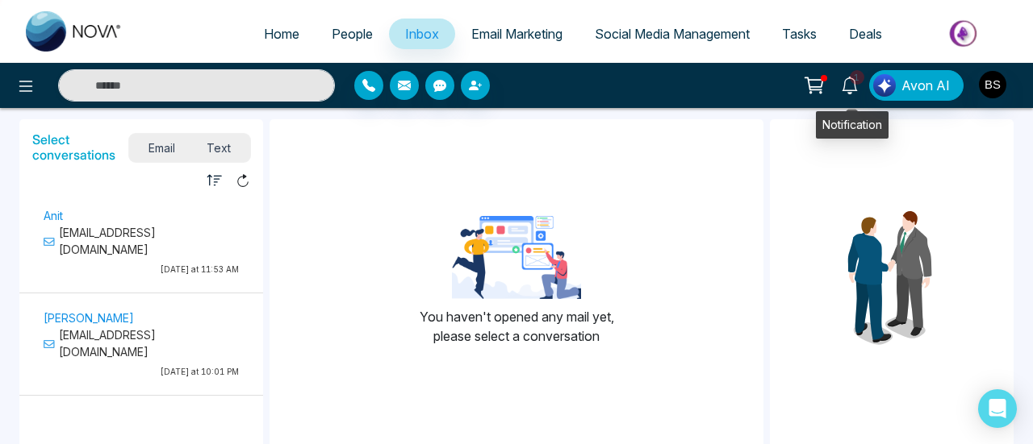
click at [846, 86] on icon at bounding box center [850, 86] width 18 height 18
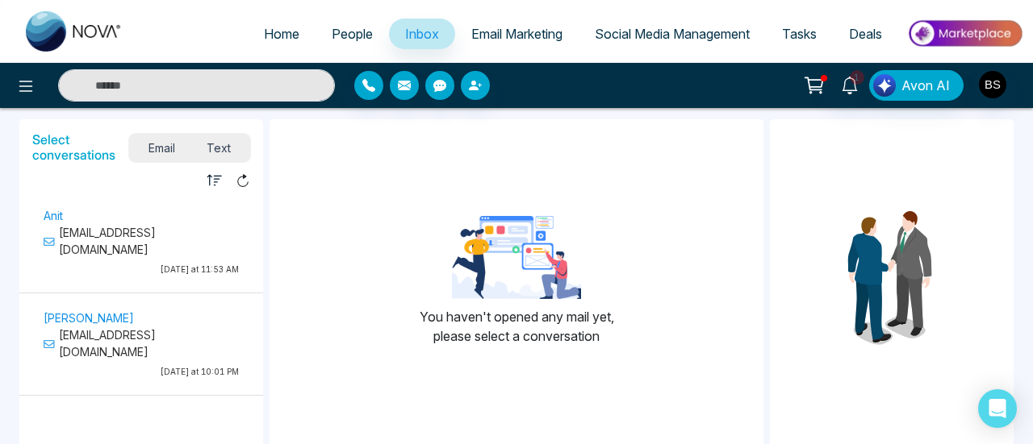
click at [895, 161] on div at bounding box center [892, 274] width 244 height 311
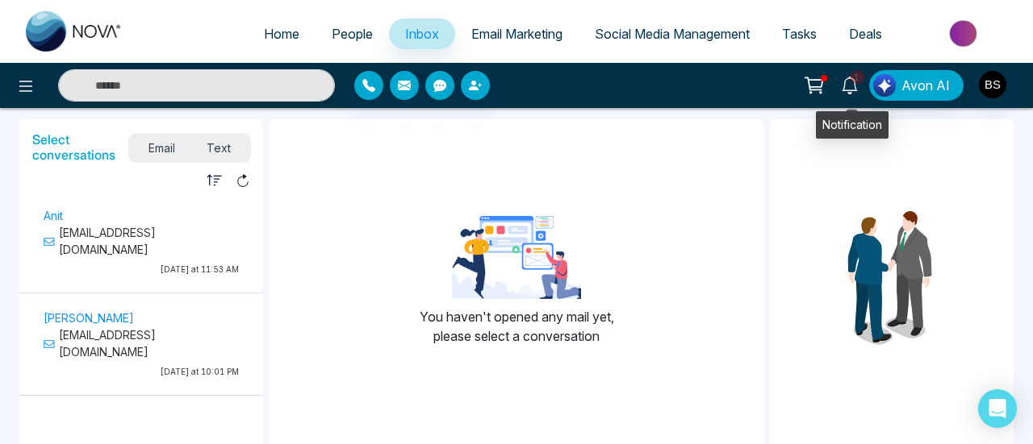
click at [858, 90] on icon at bounding box center [850, 86] width 18 height 18
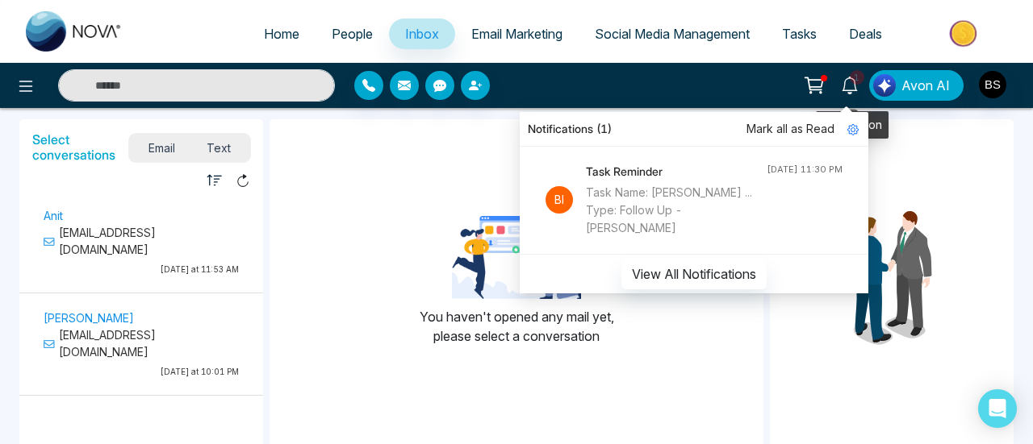
click at [858, 91] on icon at bounding box center [850, 86] width 18 height 18
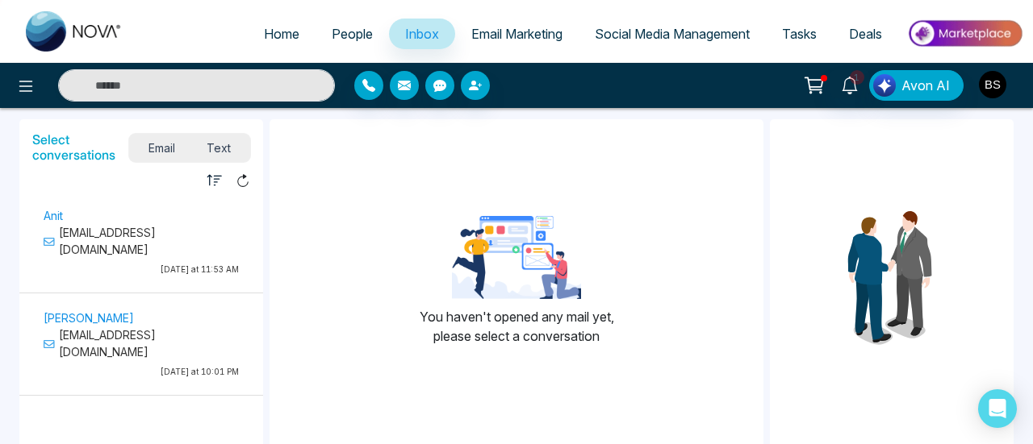
click at [991, 96] on img "button" at bounding box center [992, 84] width 27 height 27
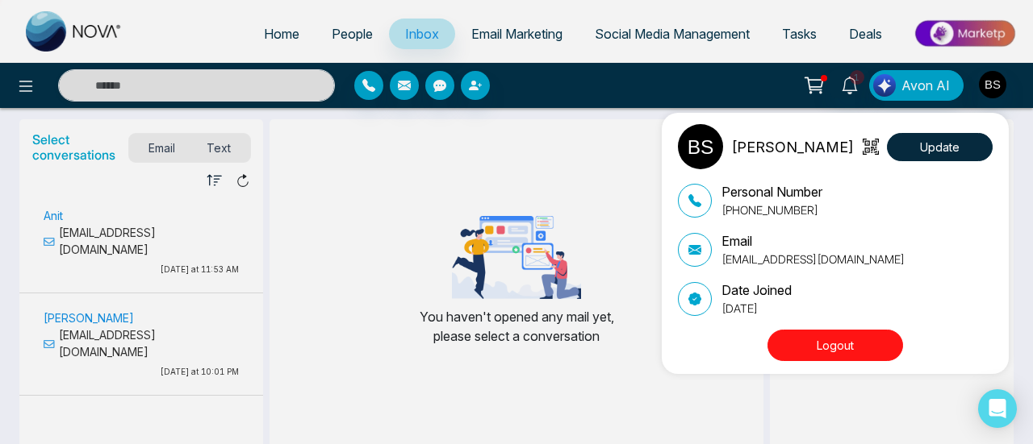
click at [991, 93] on div "Bishaljit Sarkar Update Personal Number +919804192162 Email bishaljit@mmnovatec…" at bounding box center [516, 222] width 1033 height 444
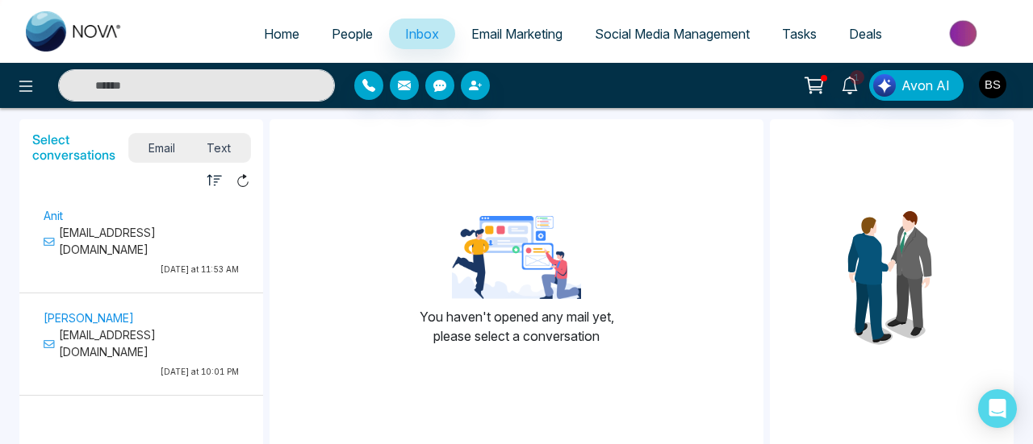
drag, startPoint x: 344, startPoint y: 35, endPoint x: 411, endPoint y: 39, distance: 67.0
click at [344, 35] on span "People" at bounding box center [352, 34] width 41 height 16
